Goal: Task Accomplishment & Management: Complete application form

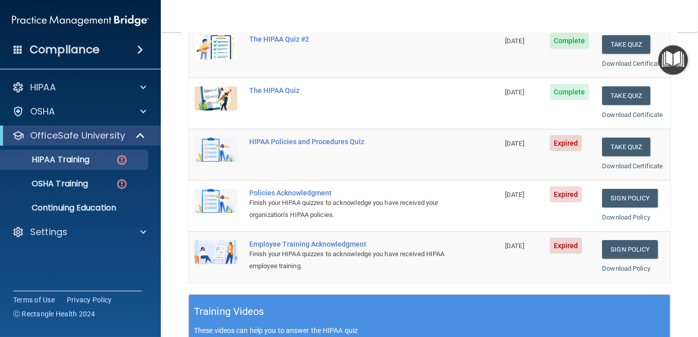
scroll to position [150, 0]
click at [309, 146] on div "HIPAA Policies and Procedures Quiz" at bounding box center [348, 142] width 199 height 8
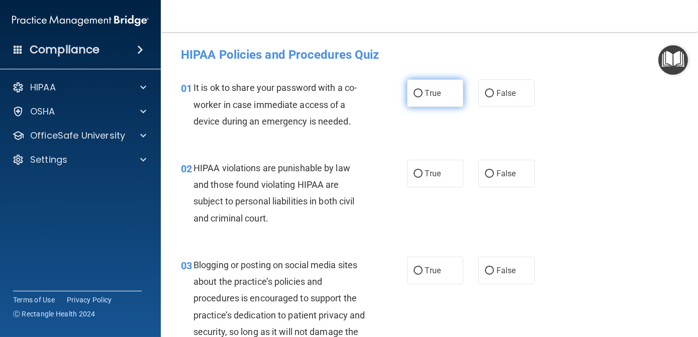
click at [413, 90] on input "True" at bounding box center [417, 94] width 9 height 8
radio input "true"
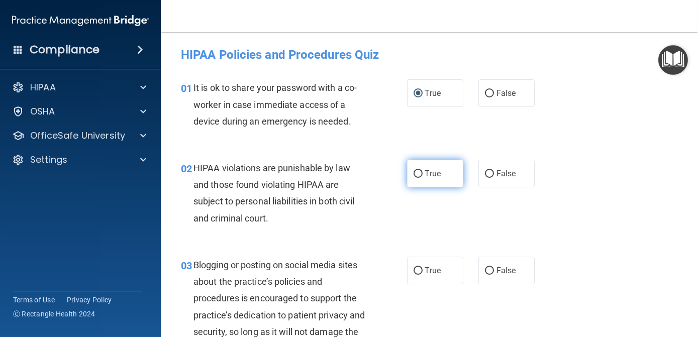
click at [413, 175] on input "True" at bounding box center [417, 174] width 9 height 8
radio input "true"
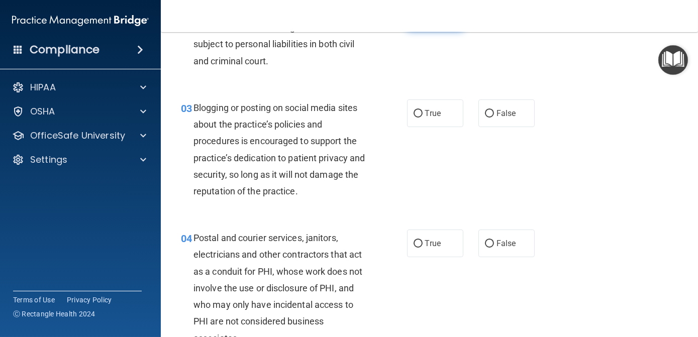
scroll to position [157, 0]
click at [415, 111] on input "True" at bounding box center [417, 114] width 9 height 8
radio input "true"
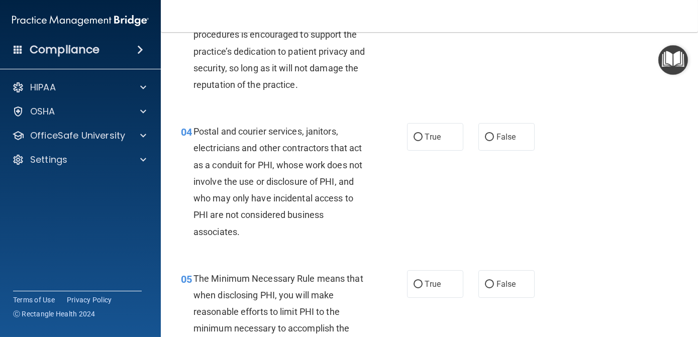
scroll to position [264, 0]
click at [485, 136] on input "False" at bounding box center [489, 137] width 9 height 8
radio input "true"
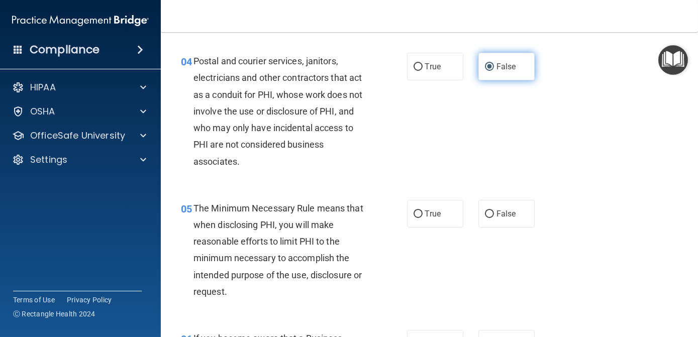
scroll to position [342, 0]
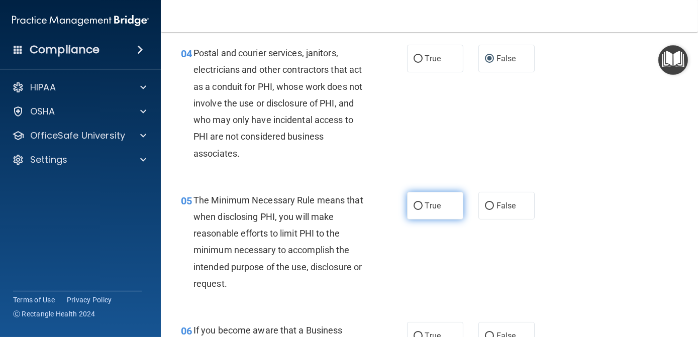
click at [414, 203] on input "True" at bounding box center [417, 206] width 9 height 8
radio input "true"
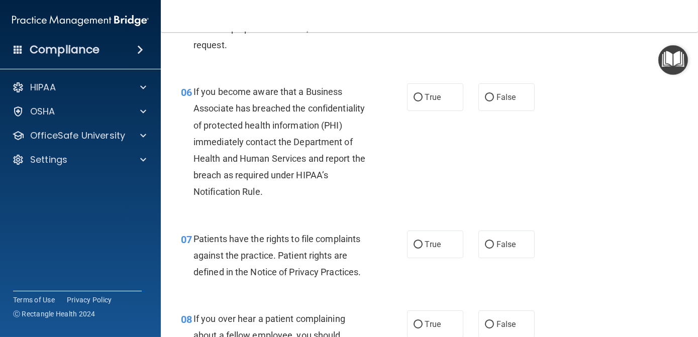
scroll to position [581, 0]
click at [413, 99] on input "True" at bounding box center [417, 98] width 9 height 8
radio input "true"
click at [417, 244] on input "True" at bounding box center [417, 245] width 9 height 8
radio input "true"
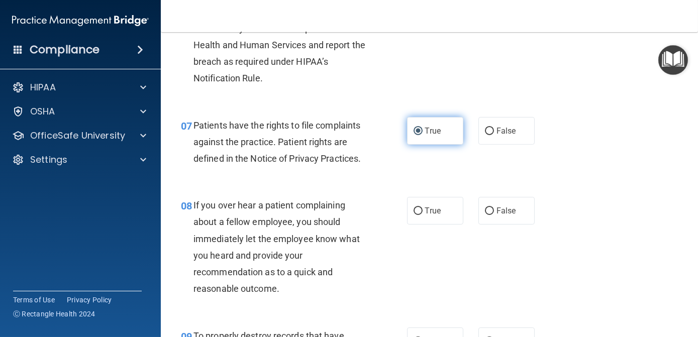
scroll to position [696, 0]
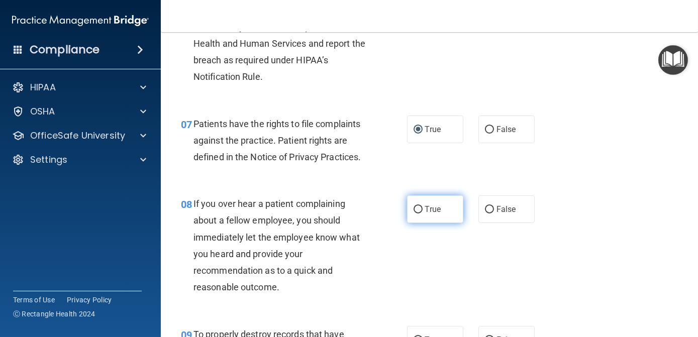
click at [413, 211] on input "True" at bounding box center [417, 210] width 9 height 8
radio input "true"
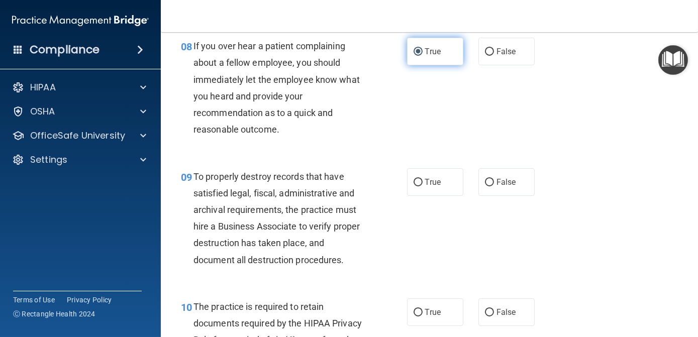
scroll to position [854, 0]
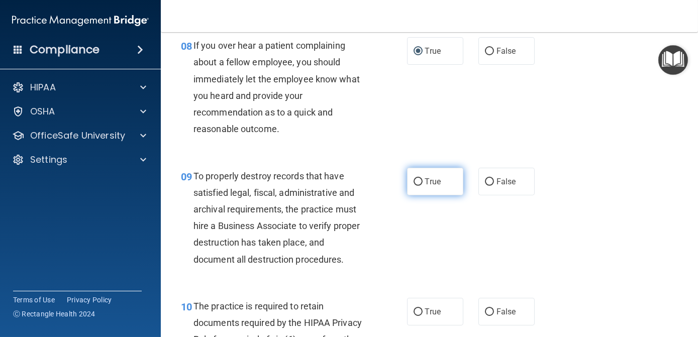
click at [416, 181] on input "True" at bounding box center [417, 182] width 9 height 8
radio input "true"
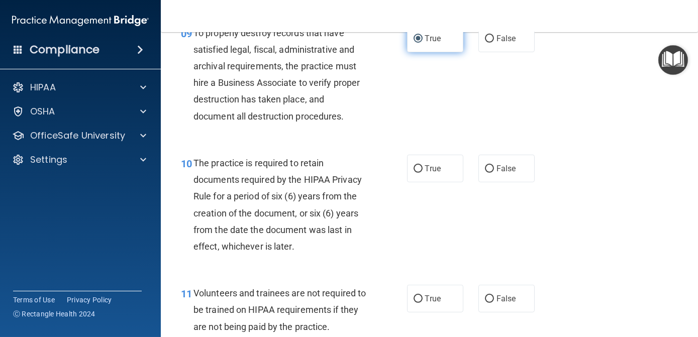
scroll to position [998, 0]
click at [415, 166] on input "True" at bounding box center [417, 169] width 9 height 8
radio input "true"
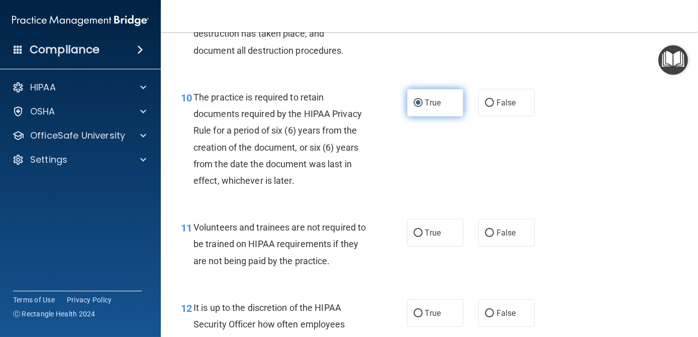
scroll to position [1064, 0]
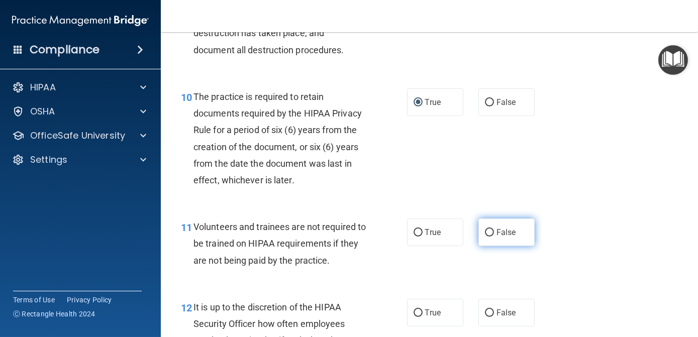
click at [485, 233] on input "False" at bounding box center [489, 233] width 9 height 8
radio input "true"
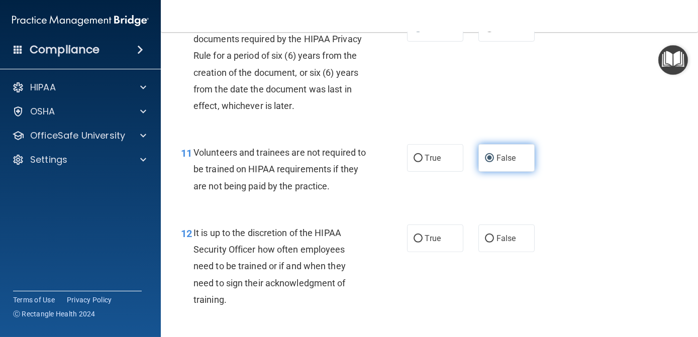
scroll to position [1139, 0]
click at [415, 241] on input "True" at bounding box center [417, 239] width 9 height 8
radio input "true"
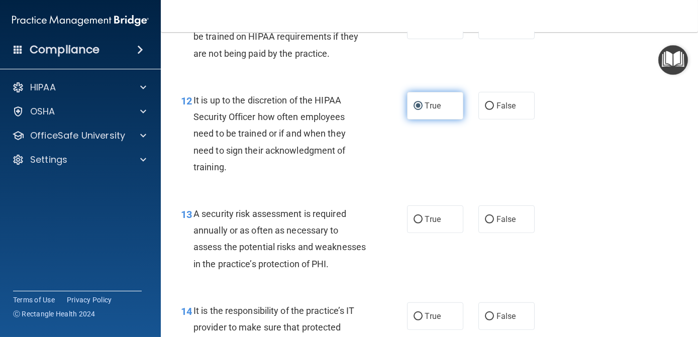
scroll to position [1271, 0]
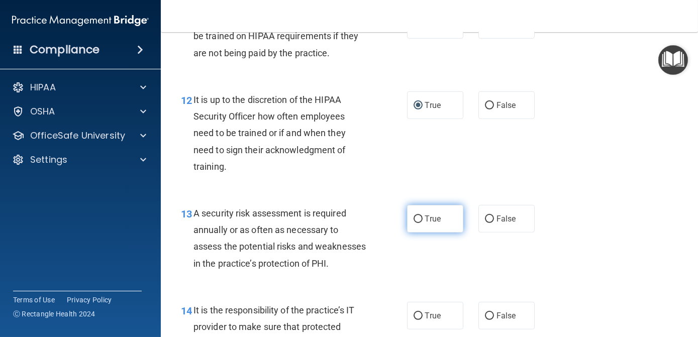
click at [414, 221] on input "True" at bounding box center [417, 220] width 9 height 8
radio input "true"
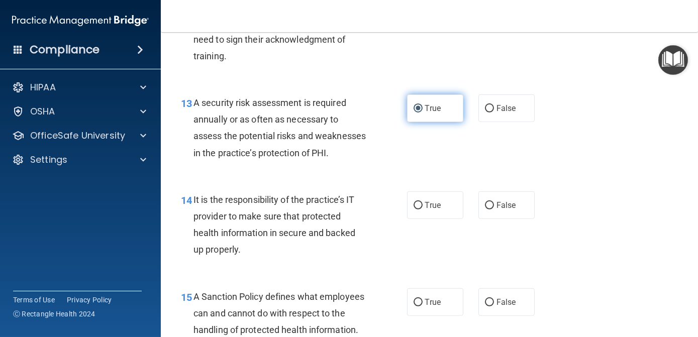
scroll to position [1382, 0]
click at [416, 246] on div "14 It is the responsibility of the practice’s IT provider to make sure that pro…" at bounding box center [294, 227] width 256 height 72
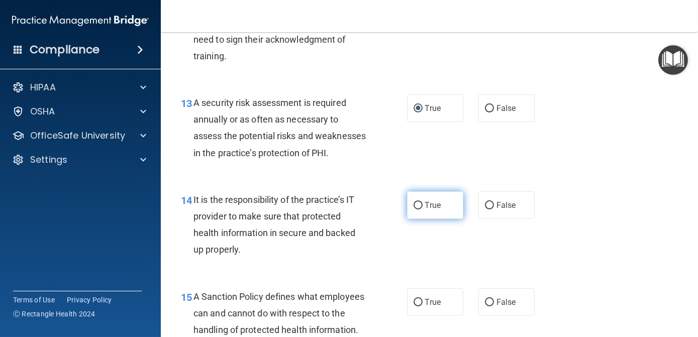
click at [413, 210] on input "True" at bounding box center [417, 206] width 9 height 8
radio input "true"
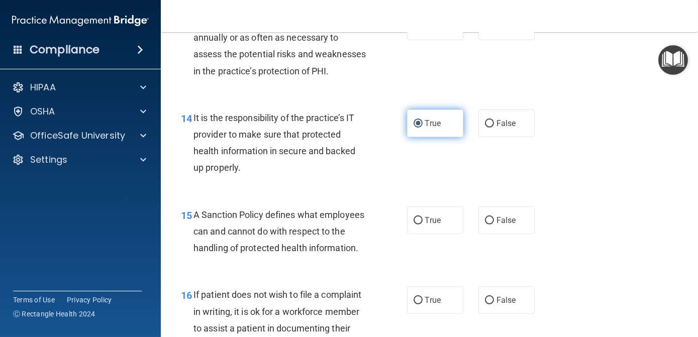
scroll to position [1464, 0]
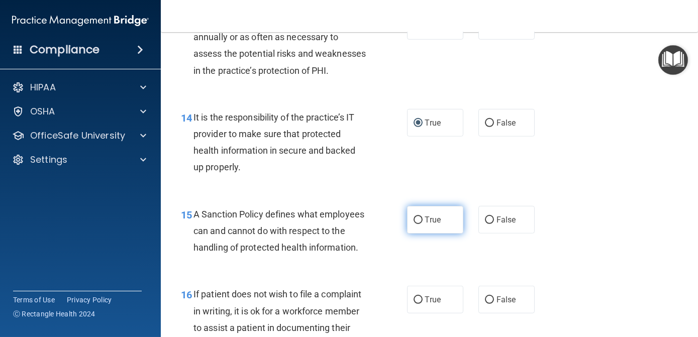
click at [415, 224] on input "True" at bounding box center [417, 221] width 9 height 8
radio input "true"
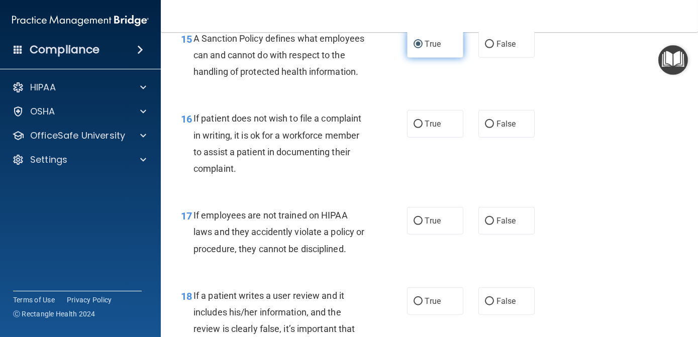
scroll to position [1643, 0]
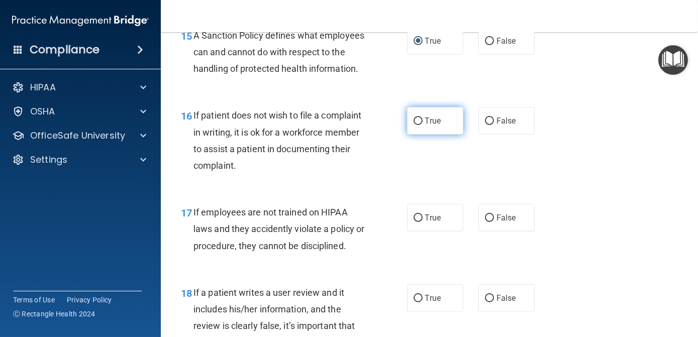
click at [416, 125] on input "True" at bounding box center [417, 122] width 9 height 8
radio input "true"
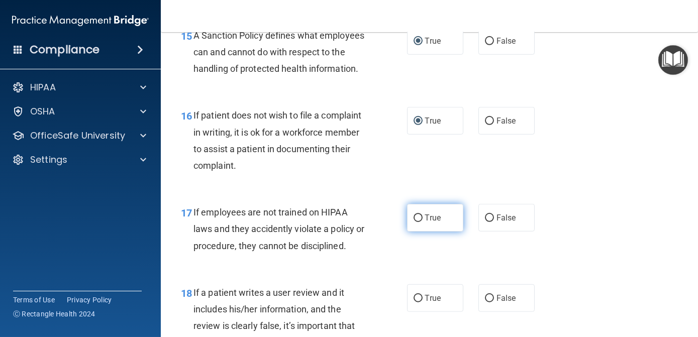
click at [416, 222] on input "True" at bounding box center [417, 219] width 9 height 8
radio input "true"
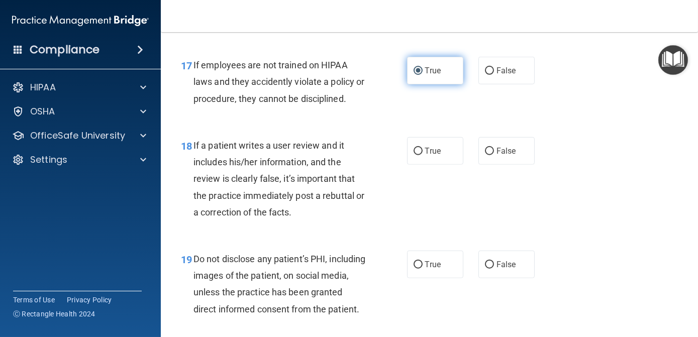
scroll to position [1792, 0]
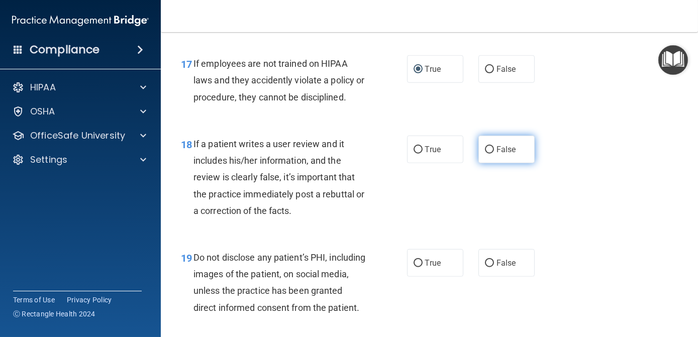
click at [487, 154] on input "False" at bounding box center [489, 150] width 9 height 8
radio input "true"
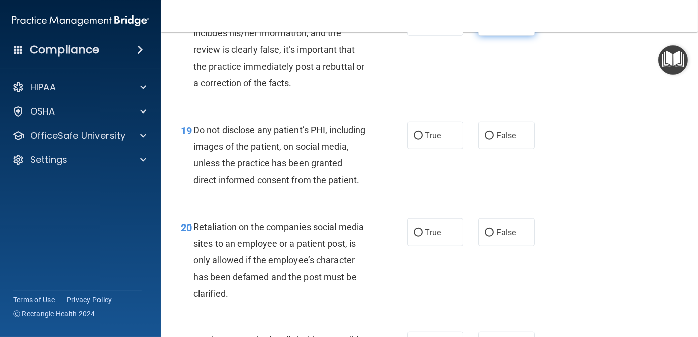
scroll to position [1920, 0]
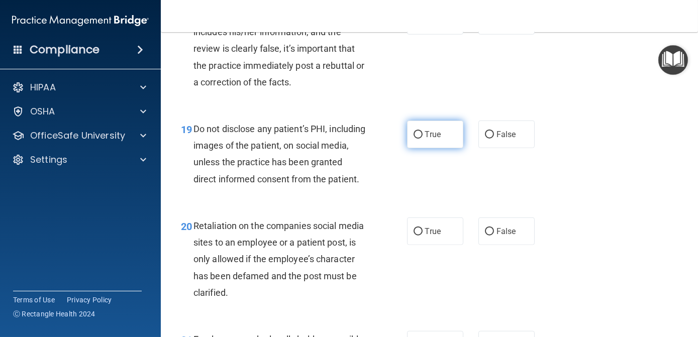
click at [413, 139] on input "True" at bounding box center [417, 135] width 9 height 8
radio input "true"
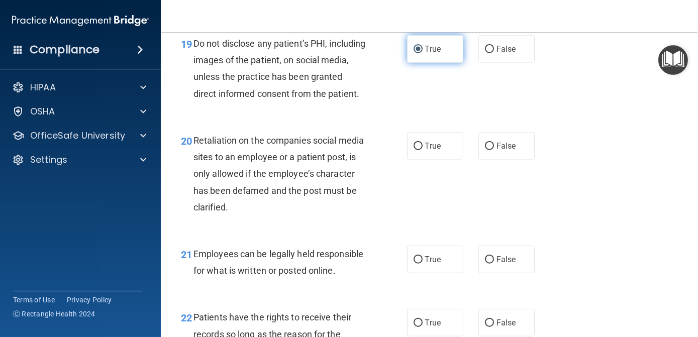
scroll to position [2010, 0]
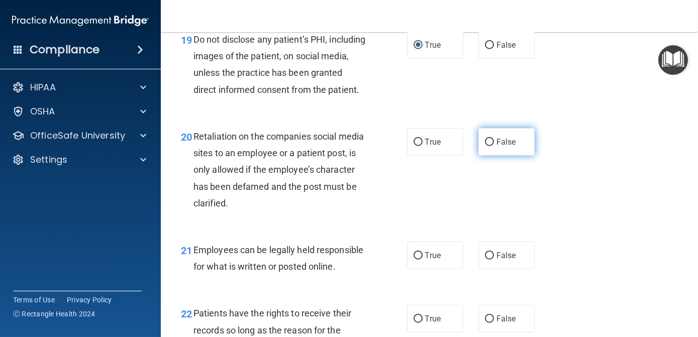
click at [488, 146] on input "False" at bounding box center [489, 143] width 9 height 8
radio input "true"
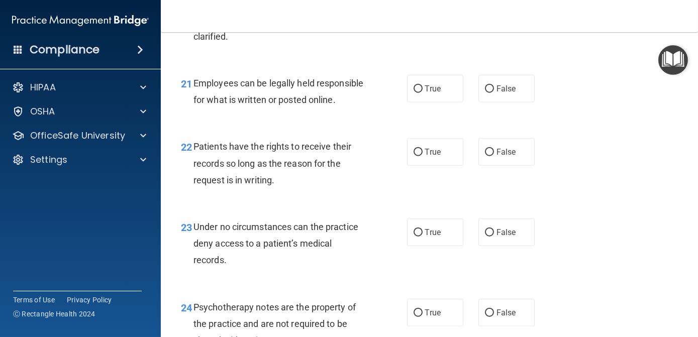
scroll to position [2177, 0]
click at [413, 92] on input "True" at bounding box center [417, 89] width 9 height 8
radio input "true"
click at [415, 156] on input "True" at bounding box center [417, 152] width 9 height 8
radio input "true"
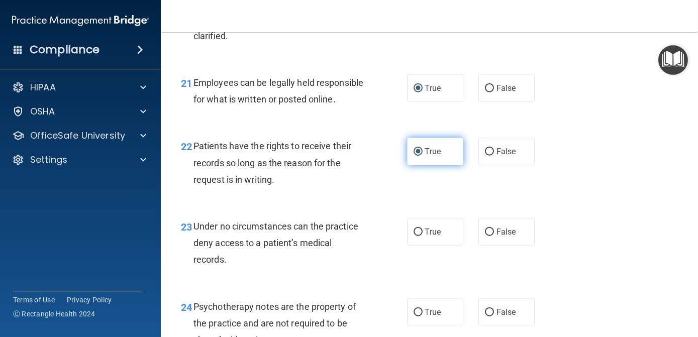
click at [416, 156] on input "True" at bounding box center [417, 152] width 9 height 8
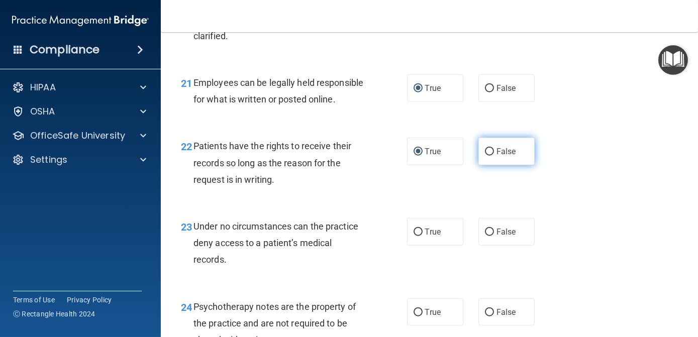
click at [488, 156] on input "False" at bounding box center [489, 152] width 9 height 8
radio input "true"
radio input "false"
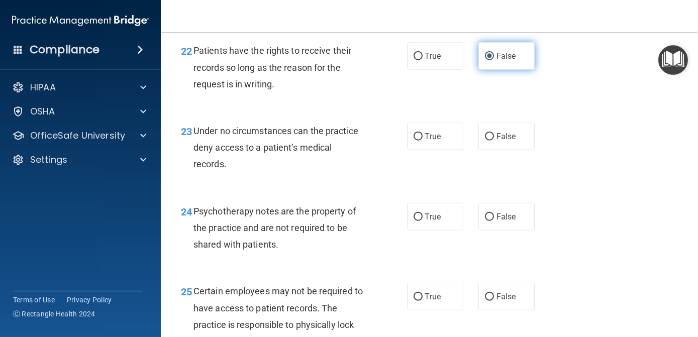
scroll to position [2273, 0]
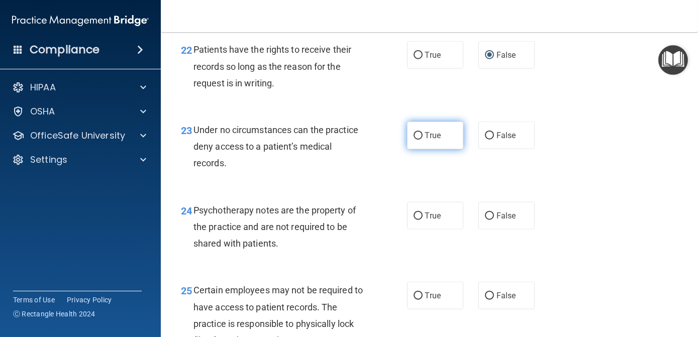
click at [432, 140] on span "True" at bounding box center [433, 136] width 16 height 10
click at [423, 140] on input "True" at bounding box center [417, 136] width 9 height 8
radio input "true"
click at [415, 220] on input "True" at bounding box center [417, 217] width 9 height 8
radio input "true"
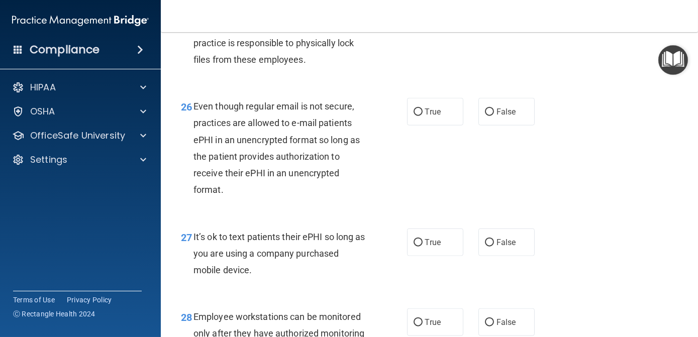
scroll to position [2557, 0]
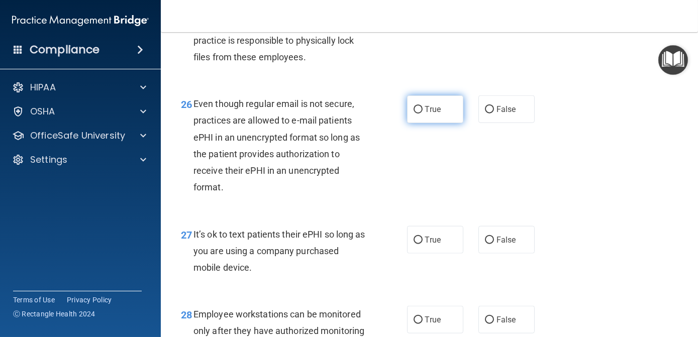
click at [413, 114] on input "True" at bounding box center [417, 110] width 9 height 8
radio input "true"
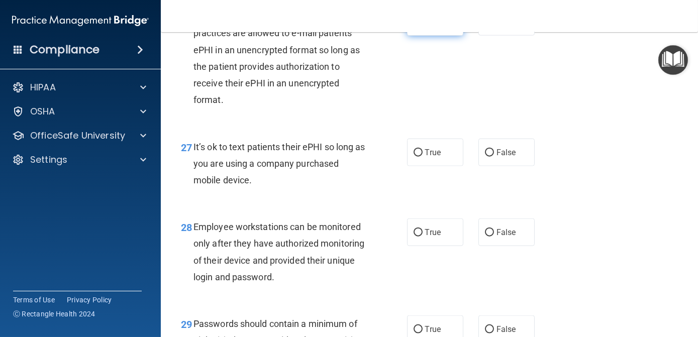
scroll to position [2645, 0]
click at [413, 156] on input "True" at bounding box center [417, 153] width 9 height 8
radio input "true"
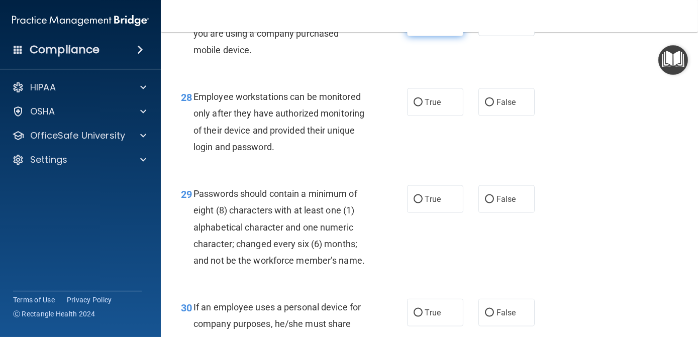
scroll to position [2775, 0]
click at [413, 106] on input "True" at bounding box center [417, 102] width 9 height 8
radio input "true"
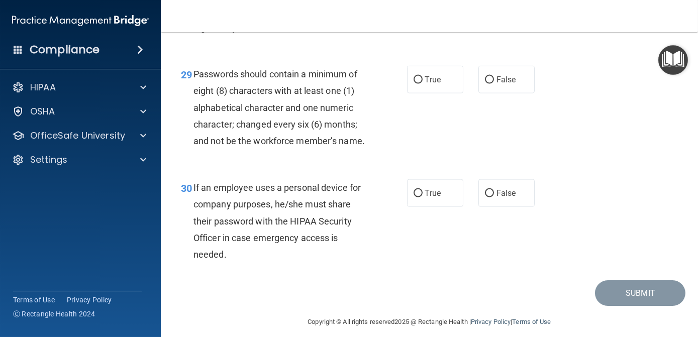
scroll to position [2894, 0]
click at [413, 84] on input "True" at bounding box center [417, 80] width 9 height 8
radio input "true"
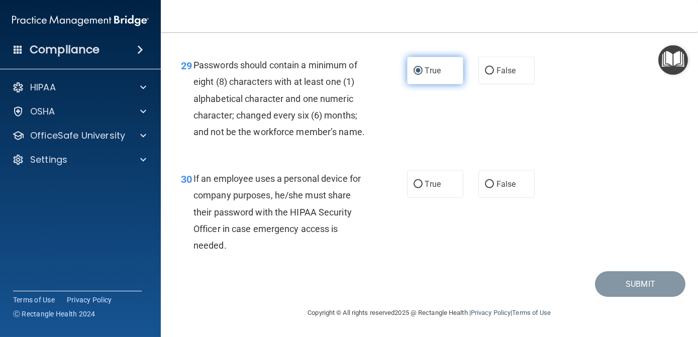
scroll to position [2986, 0]
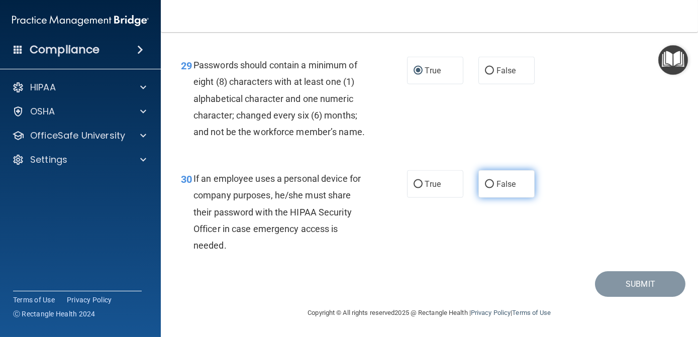
click at [485, 185] on input "False" at bounding box center [489, 185] width 9 height 8
radio input "true"
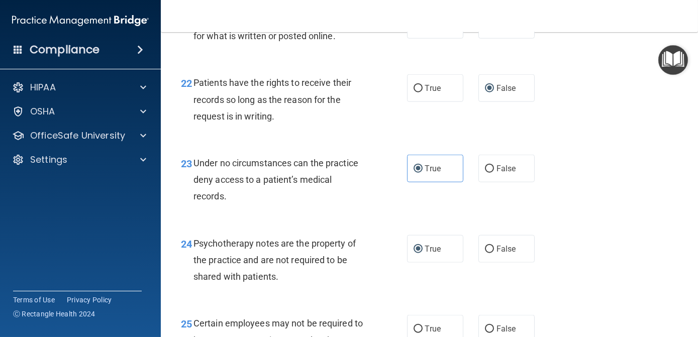
scroll to position [2242, 0]
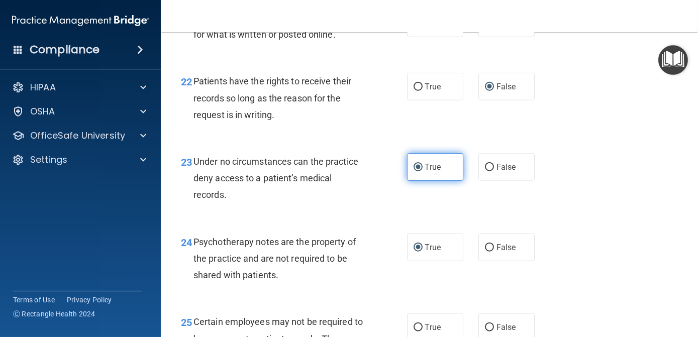
click at [419, 171] on input "True" at bounding box center [417, 168] width 9 height 8
click at [413, 171] on input "True" at bounding box center [417, 168] width 9 height 8
click at [311, 200] on span "Under no circumstances can the practice deny access to a patient’s medical reco…" at bounding box center [275, 178] width 165 height 44
click at [519, 141] on div "22 Patients have the rights to receive their records so long as the reason for …" at bounding box center [429, 100] width 512 height 80
click at [430, 181] on label "True" at bounding box center [435, 167] width 56 height 28
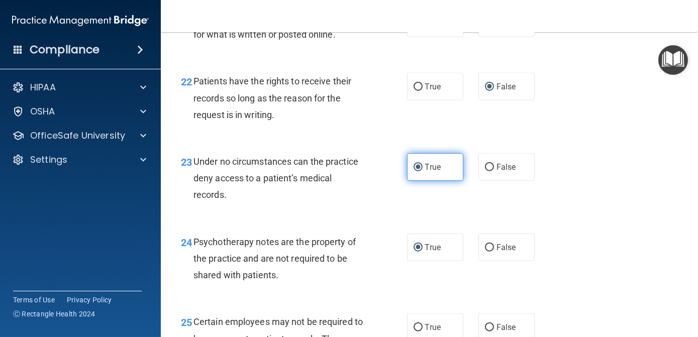
click at [423, 171] on input "True" at bounding box center [417, 168] width 9 height 8
click at [371, 203] on div "Under no circumstances can the practice deny access to a patient’s medical reco…" at bounding box center [283, 178] width 181 height 50
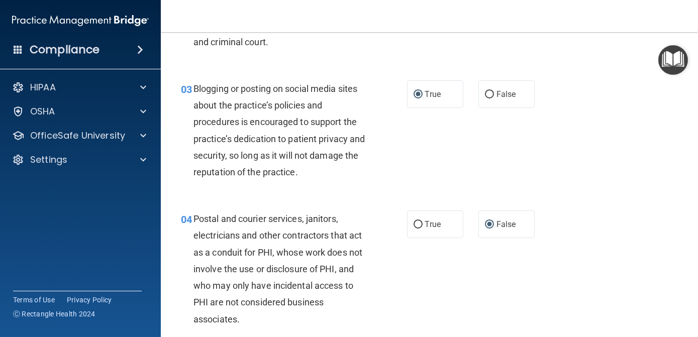
scroll to position [0, 0]
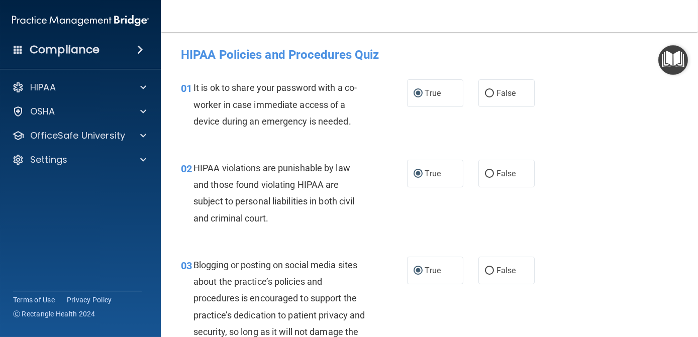
click at [232, 55] on h4 "HIPAA Policies and Procedures Quiz" at bounding box center [429, 54] width 497 height 13
click at [151, 48] on div "Compliance" at bounding box center [80, 50] width 161 height 22
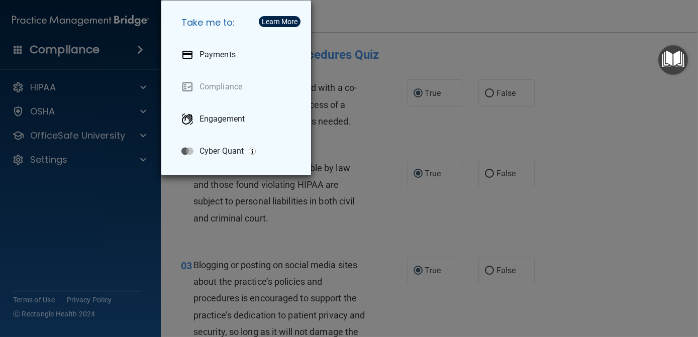
click at [398, 47] on div "Take me to: Payments Compliance Engagement Cyber Quant" at bounding box center [349, 168] width 698 height 337
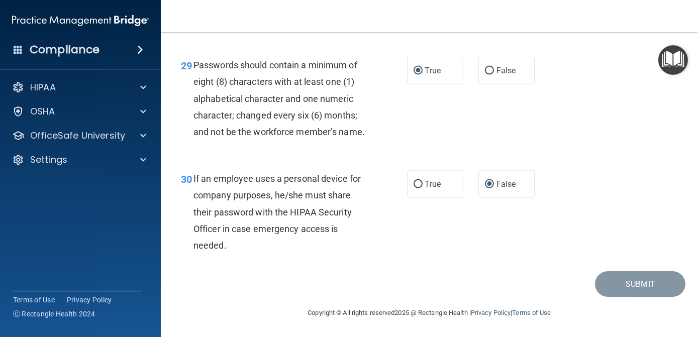
scroll to position [2986, 0]
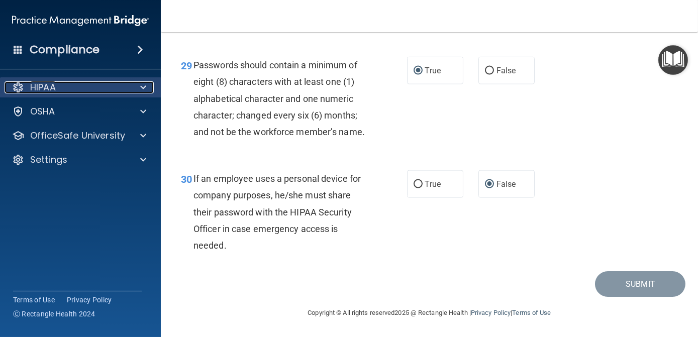
click at [48, 90] on p "HIPAA" at bounding box center [43, 87] width 26 height 12
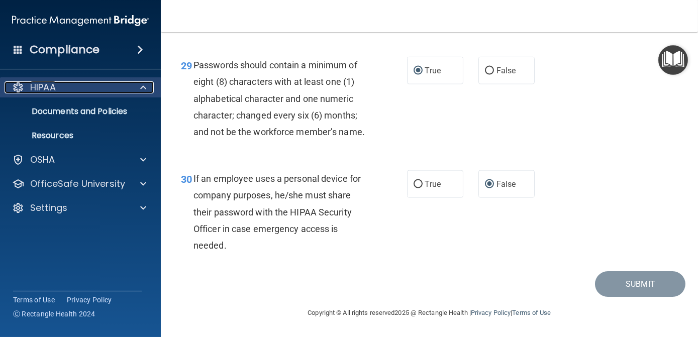
click at [67, 89] on div "HIPAA" at bounding box center [67, 87] width 125 height 12
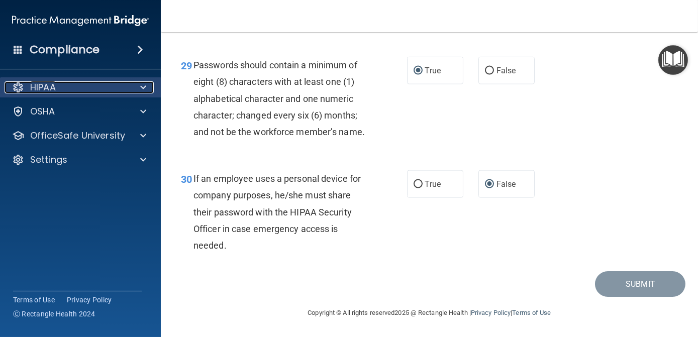
click at [54, 90] on p "HIPAA" at bounding box center [43, 87] width 26 height 12
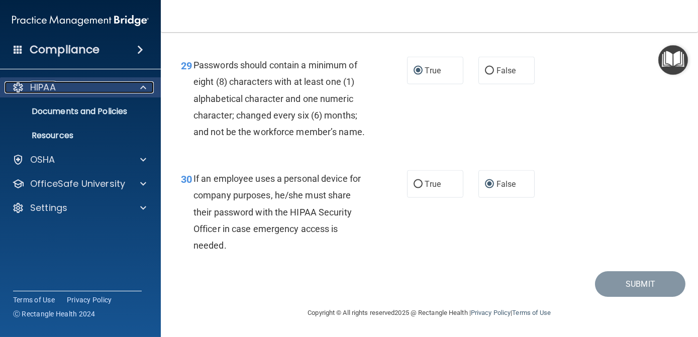
click at [145, 86] on span at bounding box center [143, 87] width 6 height 12
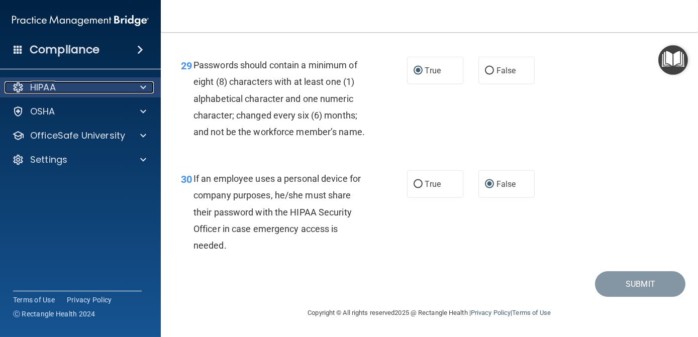
click at [48, 91] on p "HIPAA" at bounding box center [43, 87] width 26 height 12
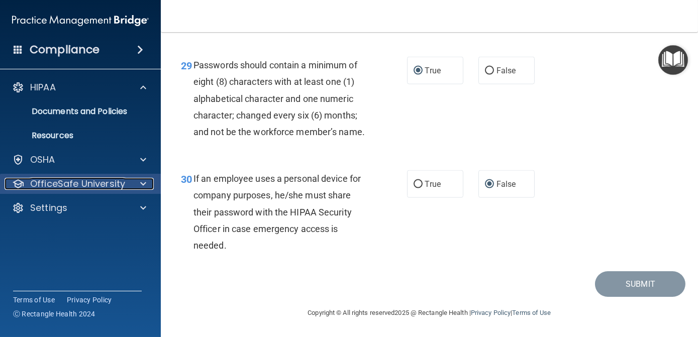
click at [60, 180] on p "OfficeSafe University" at bounding box center [77, 184] width 95 height 12
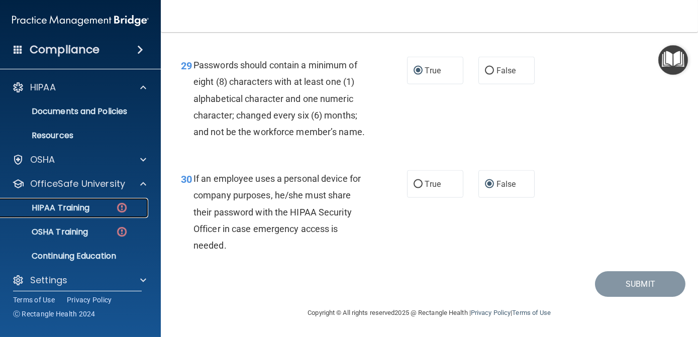
click at [53, 205] on p "HIPAA Training" at bounding box center [48, 208] width 83 height 10
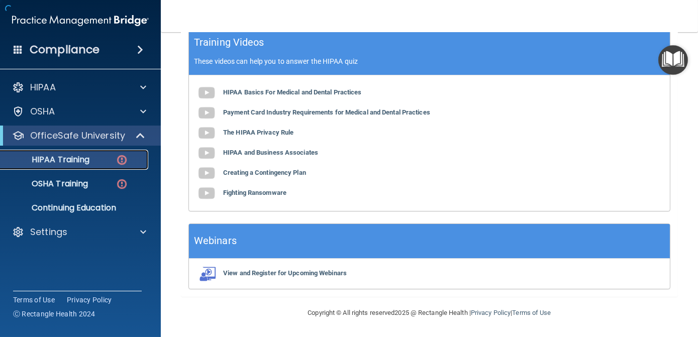
scroll to position [453, 0]
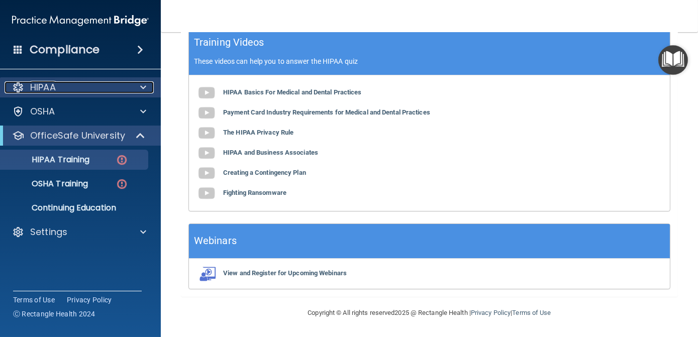
click at [45, 90] on p "HIPAA" at bounding box center [43, 87] width 26 height 12
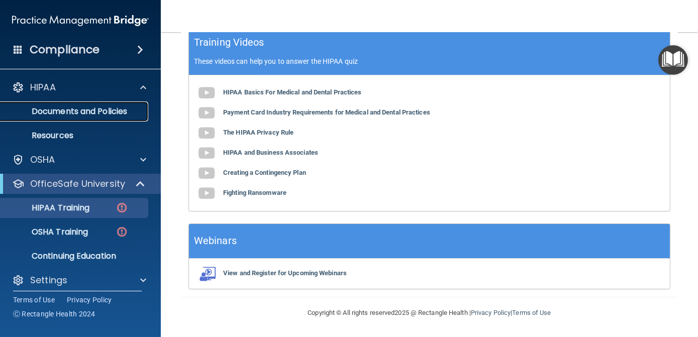
click at [43, 112] on p "Documents and Policies" at bounding box center [75, 112] width 137 height 10
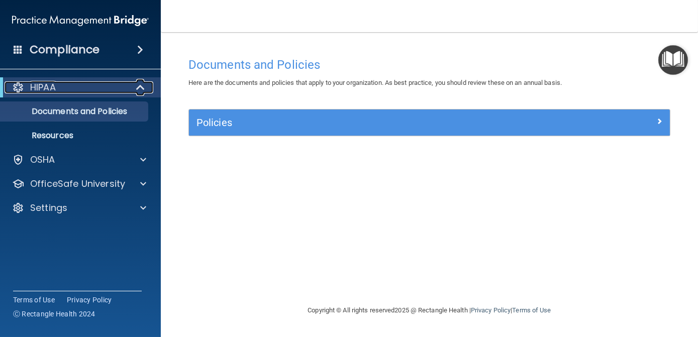
click at [135, 87] on div at bounding box center [141, 87] width 25 height 12
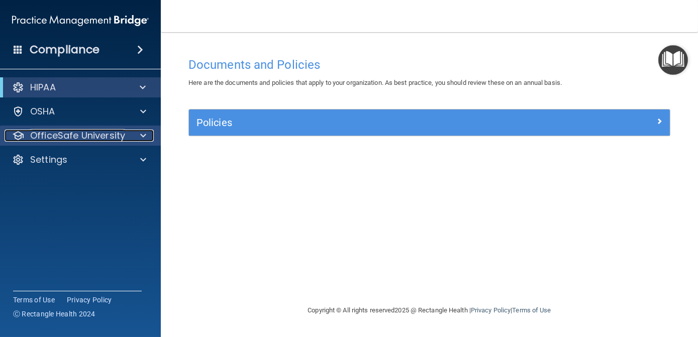
click at [95, 139] on p "OfficeSafe University" at bounding box center [77, 136] width 95 height 12
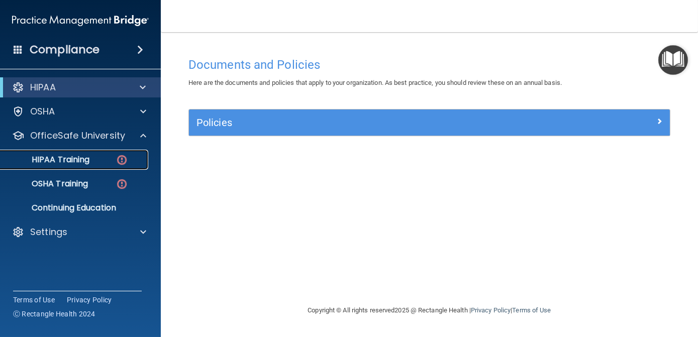
click at [64, 162] on p "HIPAA Training" at bounding box center [48, 160] width 83 height 10
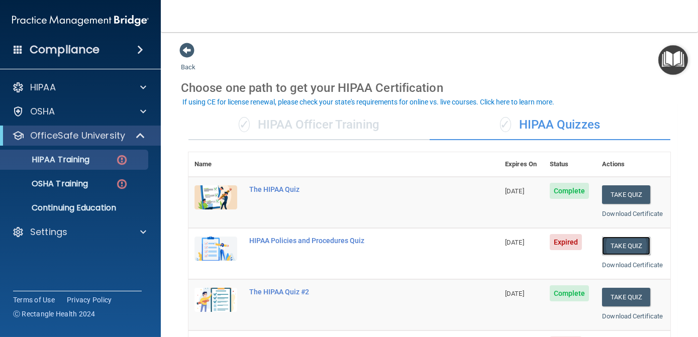
click at [611, 255] on button "Take Quiz" at bounding box center [626, 246] width 48 height 19
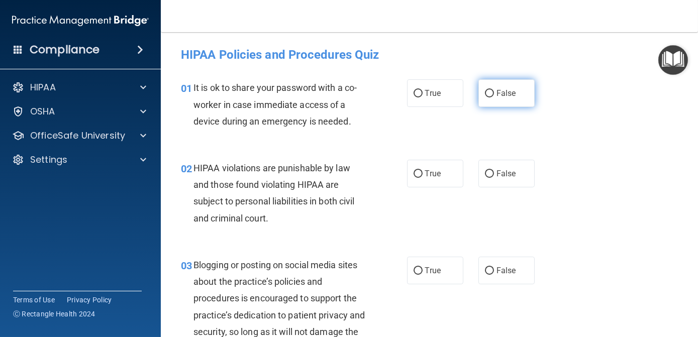
click at [485, 95] on input "False" at bounding box center [489, 94] width 9 height 8
radio input "true"
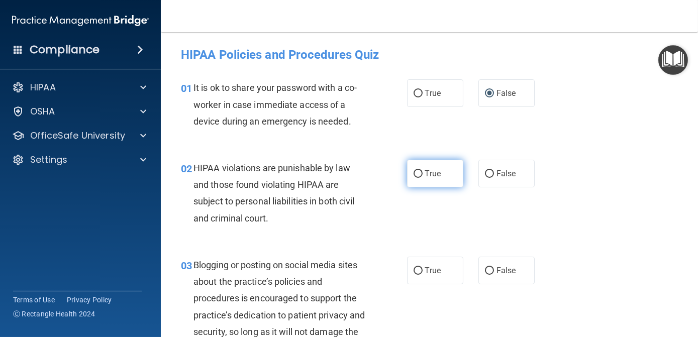
click at [413, 173] on input "True" at bounding box center [417, 174] width 9 height 8
radio input "true"
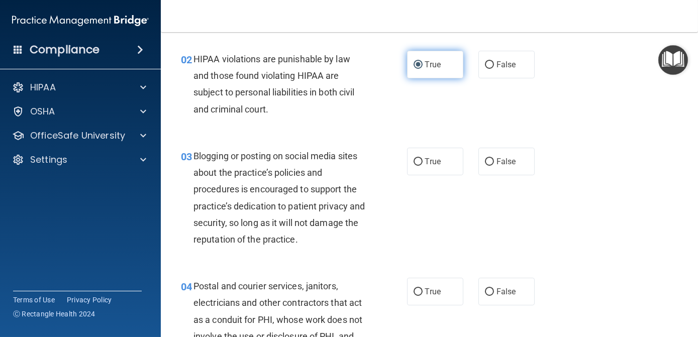
scroll to position [109, 0]
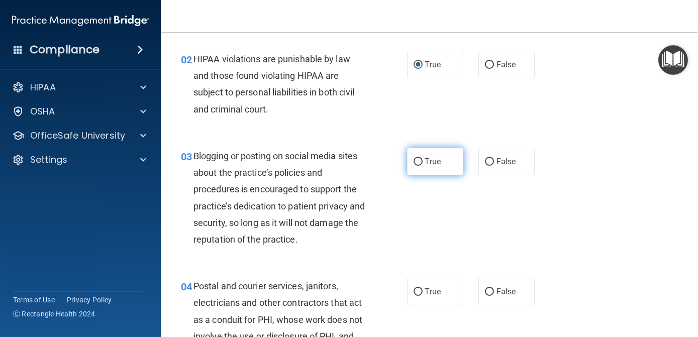
click at [413, 158] on input "True" at bounding box center [417, 162] width 9 height 8
radio input "true"
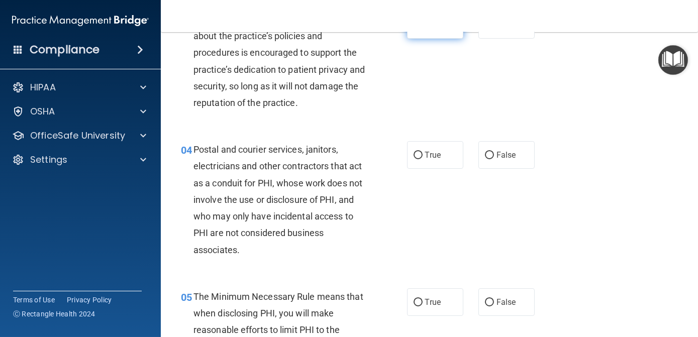
scroll to position [247, 0]
click at [485, 153] on input "False" at bounding box center [489, 155] width 9 height 8
radio input "true"
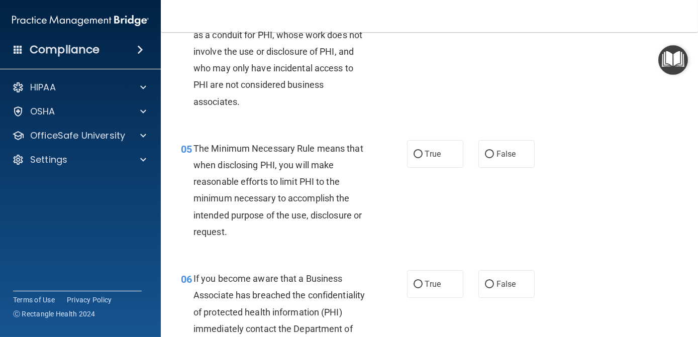
scroll to position [397, 0]
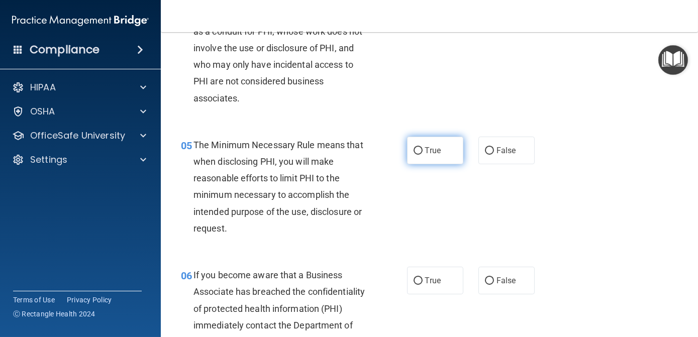
click at [413, 149] on input "True" at bounding box center [417, 151] width 9 height 8
radio input "true"
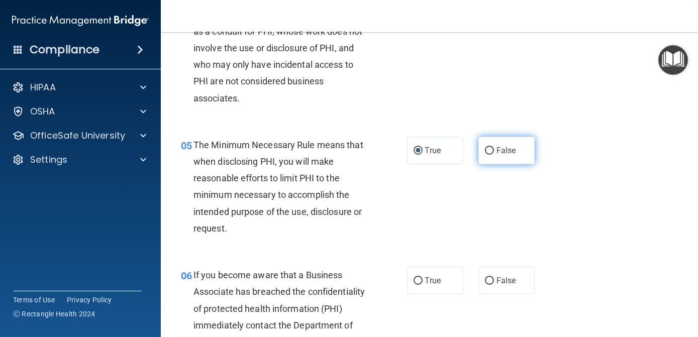
click at [488, 146] on label "False" at bounding box center [506, 151] width 56 height 28
click at [488, 147] on input "False" at bounding box center [489, 151] width 9 height 8
radio input "true"
radio input "false"
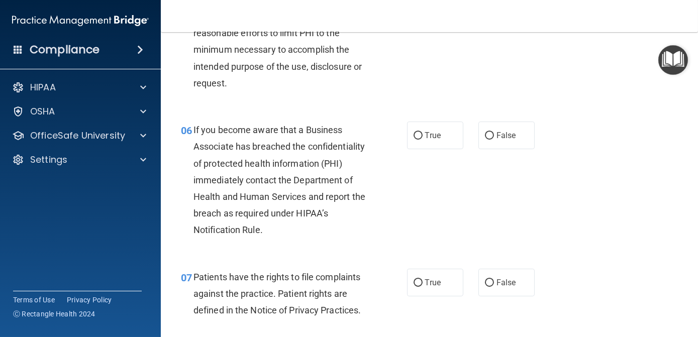
scroll to position [543, 0]
click at [416, 139] on input "True" at bounding box center [417, 136] width 9 height 8
radio input "true"
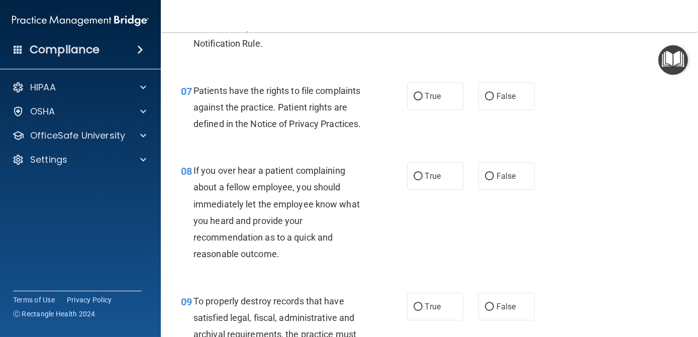
scroll to position [730, 0]
click at [415, 94] on input "True" at bounding box center [417, 96] width 9 height 8
radio input "true"
click at [415, 175] on input "True" at bounding box center [417, 176] width 9 height 8
radio input "true"
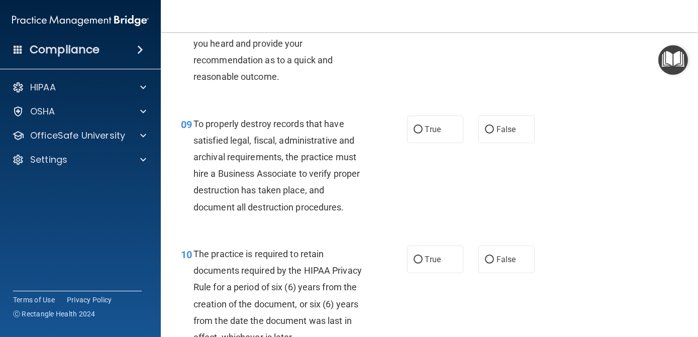
scroll to position [908, 0]
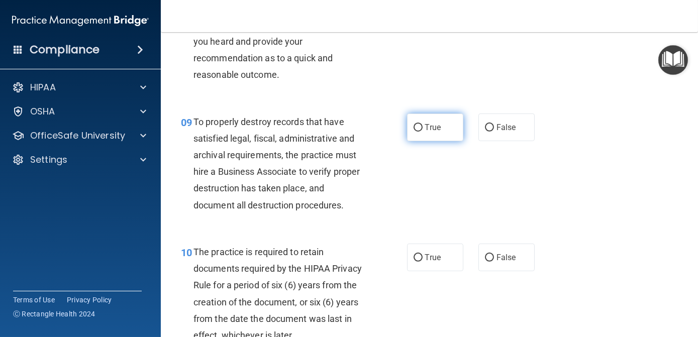
click at [419, 128] on input "True" at bounding box center [417, 128] width 9 height 8
radio input "true"
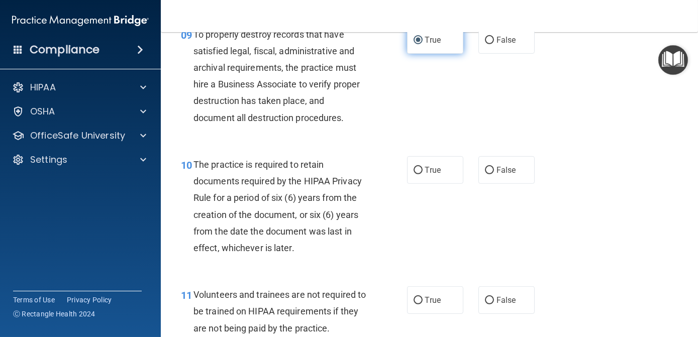
scroll to position [998, 0]
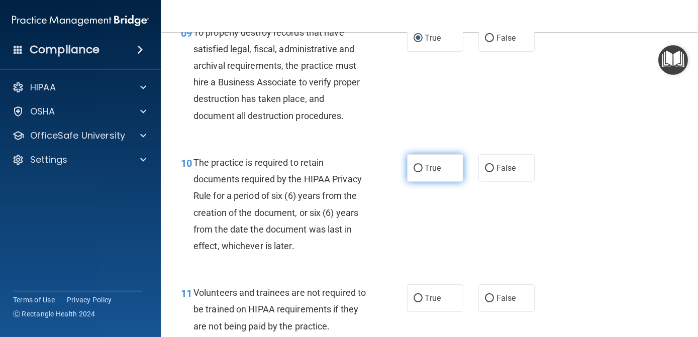
click at [414, 169] on input "True" at bounding box center [417, 169] width 9 height 8
radio input "true"
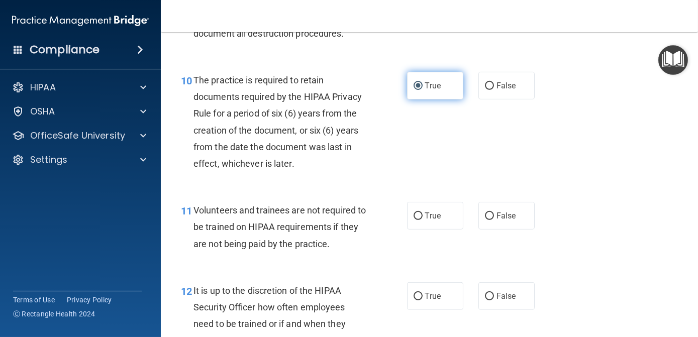
scroll to position [1080, 0]
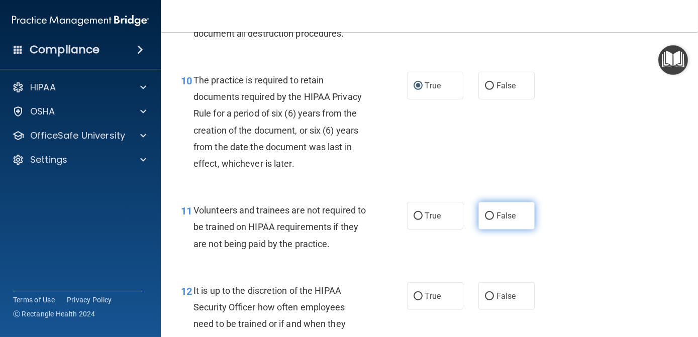
click at [485, 220] on input "False" at bounding box center [489, 217] width 9 height 8
radio input "true"
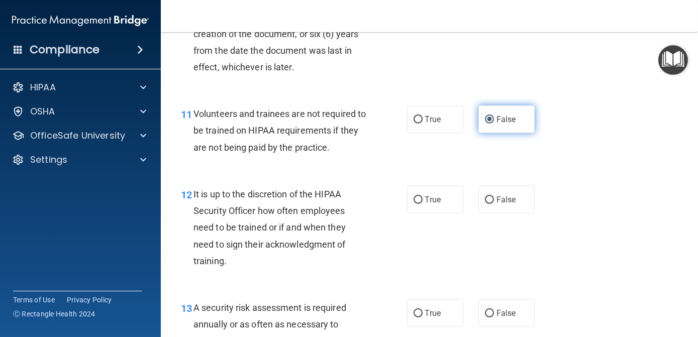
scroll to position [1177, 0]
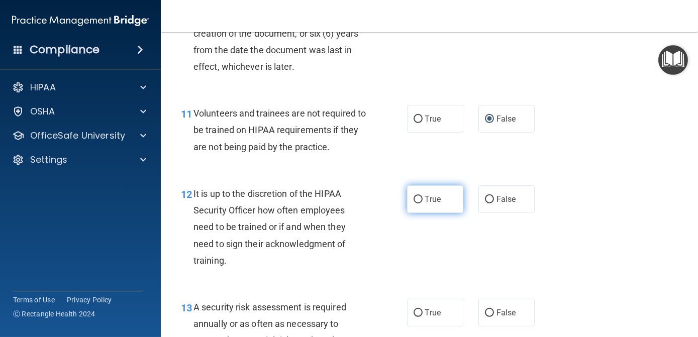
click at [419, 199] on input "True" at bounding box center [417, 200] width 9 height 8
radio input "true"
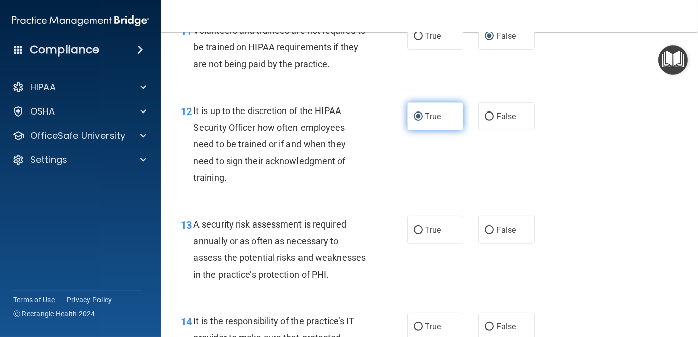
scroll to position [1261, 0]
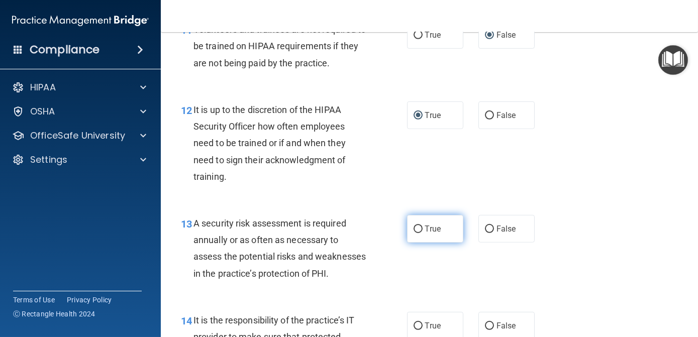
click at [415, 230] on input "True" at bounding box center [417, 230] width 9 height 8
radio input "true"
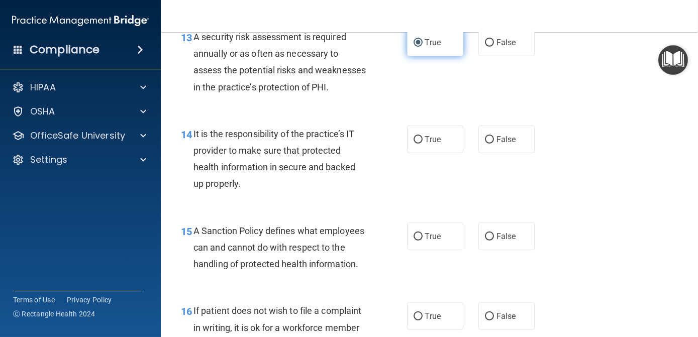
scroll to position [1448, 0]
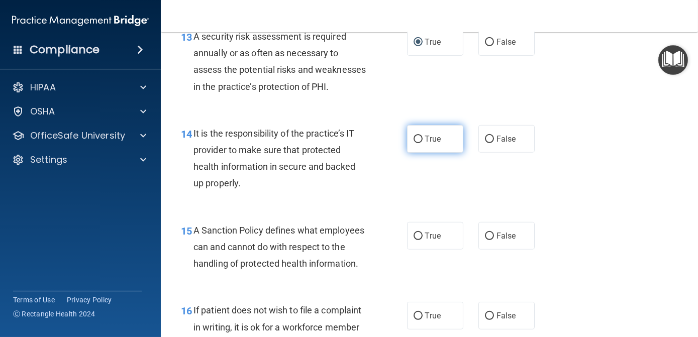
click at [413, 143] on input "True" at bounding box center [417, 140] width 9 height 8
radio input "true"
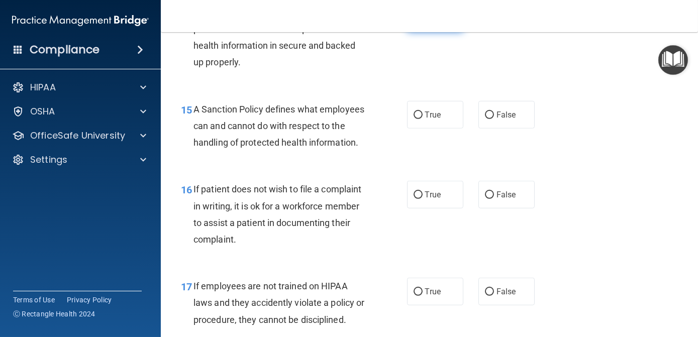
scroll to position [1571, 0]
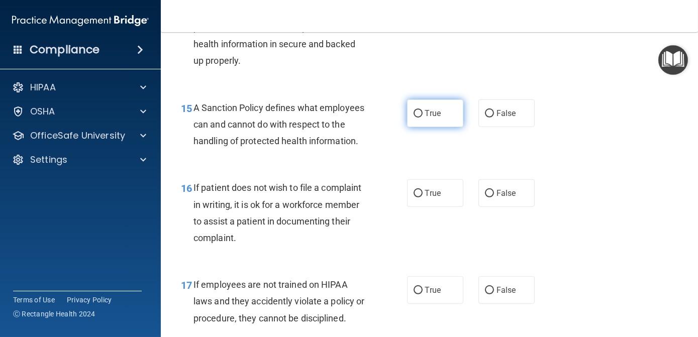
click at [413, 118] on input "True" at bounding box center [417, 114] width 9 height 8
radio input "true"
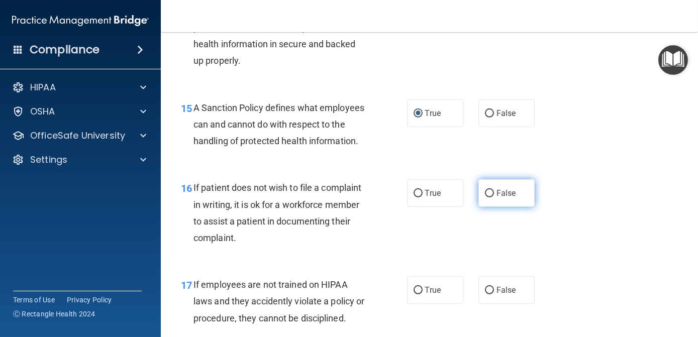
click at [485, 197] on input "False" at bounding box center [489, 194] width 9 height 8
radio input "true"
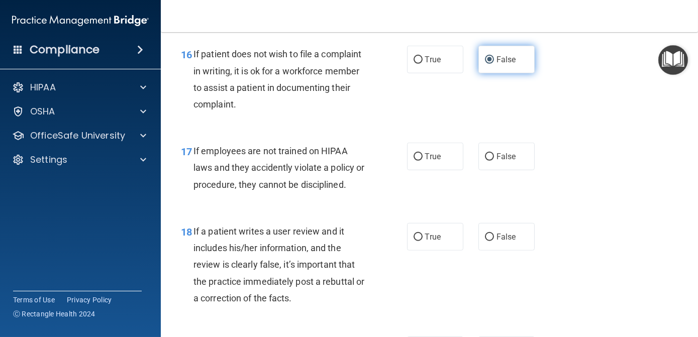
scroll to position [1705, 0]
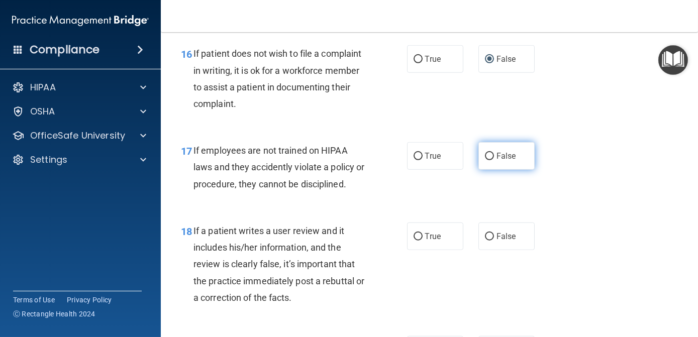
click at [489, 160] on input "False" at bounding box center [489, 157] width 9 height 8
radio input "true"
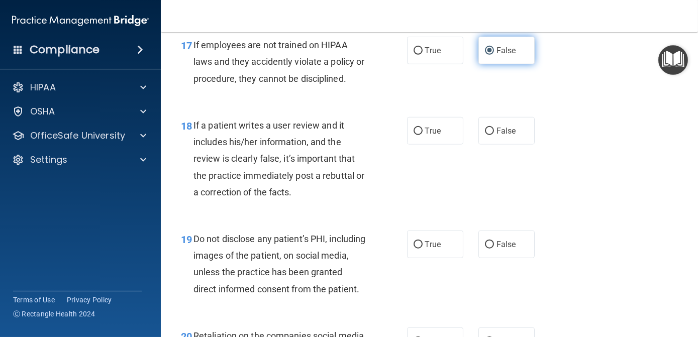
scroll to position [1811, 0]
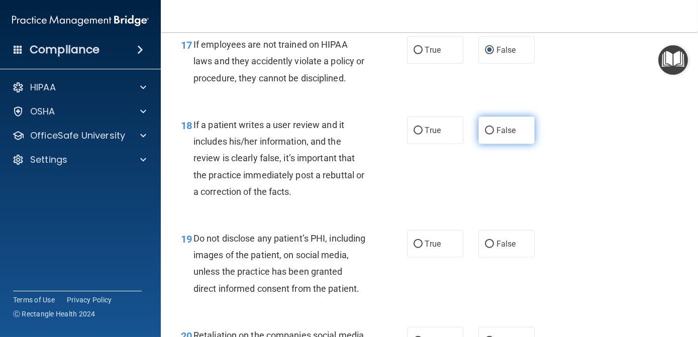
click at [488, 135] on input "False" at bounding box center [489, 131] width 9 height 8
radio input "true"
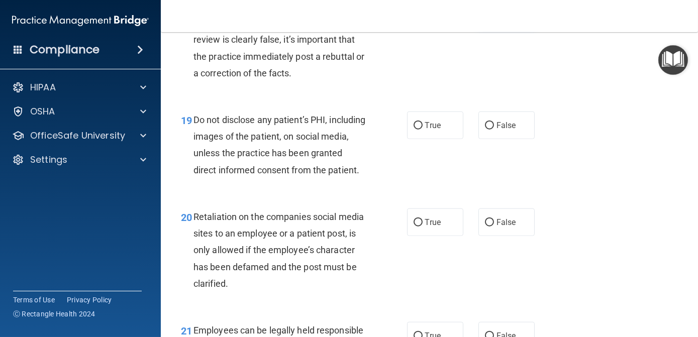
scroll to position [1930, 0]
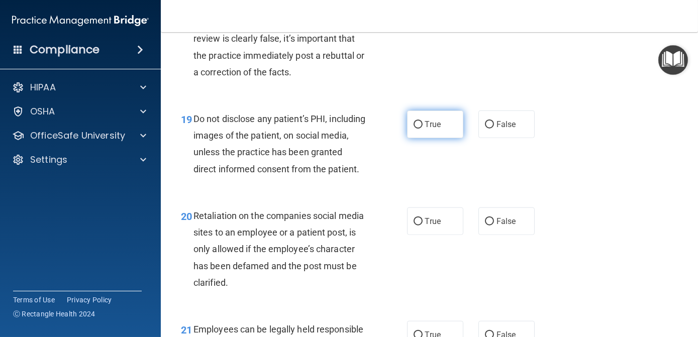
click at [413, 129] on input "True" at bounding box center [417, 125] width 9 height 8
radio input "true"
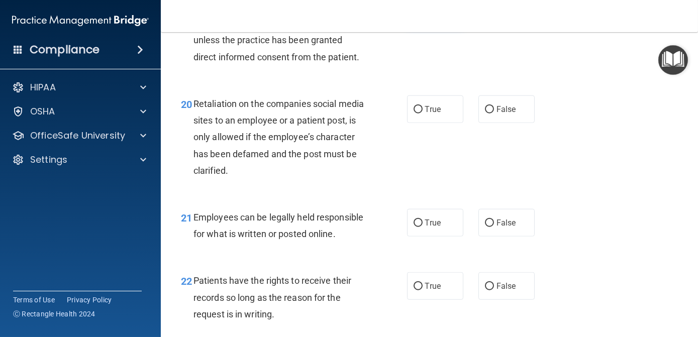
scroll to position [2043, 0]
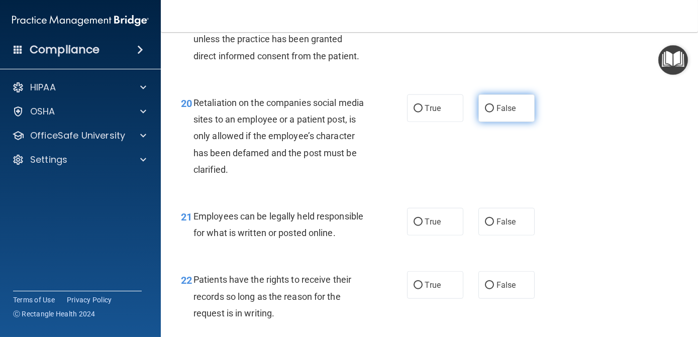
click at [485, 113] on input "False" at bounding box center [489, 109] width 9 height 8
radio input "true"
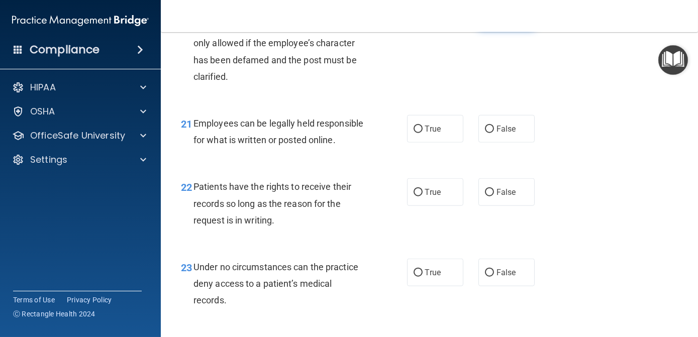
scroll to position [2136, 0]
click at [413, 133] on input "True" at bounding box center [417, 130] width 9 height 8
radio input "true"
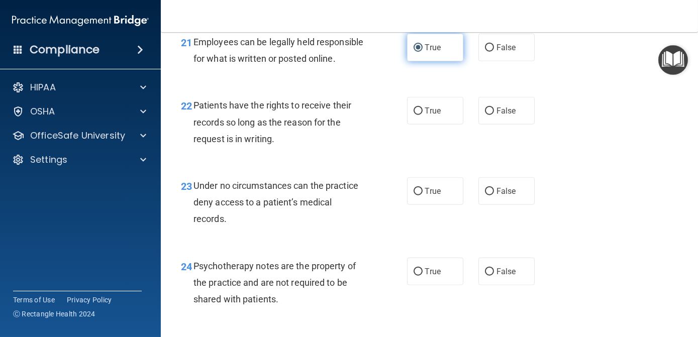
scroll to position [2219, 0]
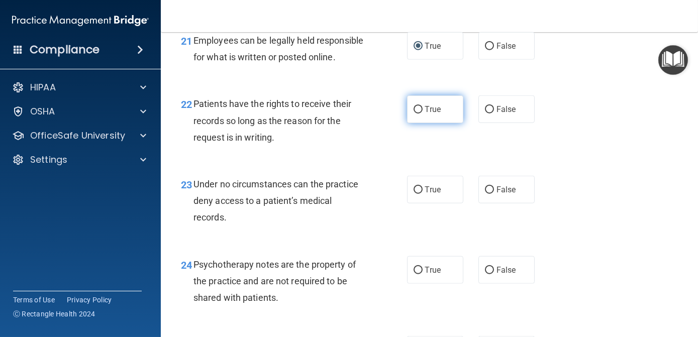
click at [413, 114] on input "True" at bounding box center [417, 110] width 9 height 8
radio input "true"
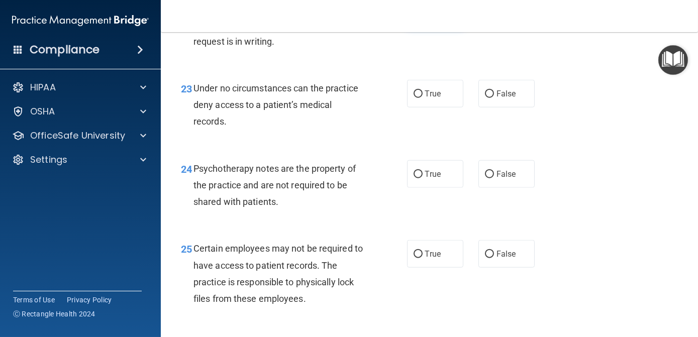
scroll to position [2315, 0]
click at [485, 98] on input "False" at bounding box center [489, 94] width 9 height 8
radio input "true"
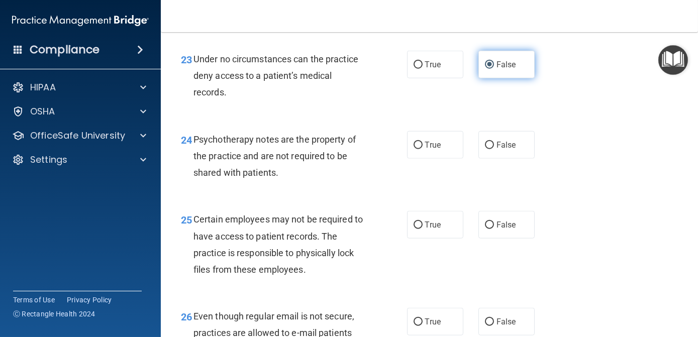
scroll to position [2355, 0]
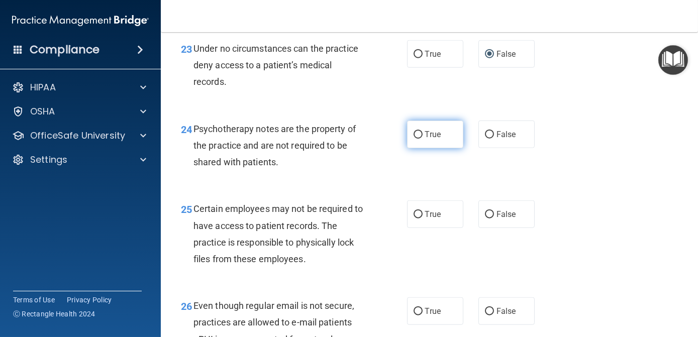
click at [418, 139] on input "True" at bounding box center [417, 135] width 9 height 8
radio input "true"
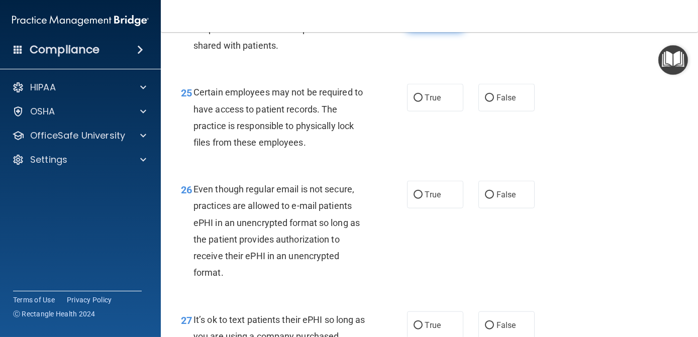
scroll to position [2473, 0]
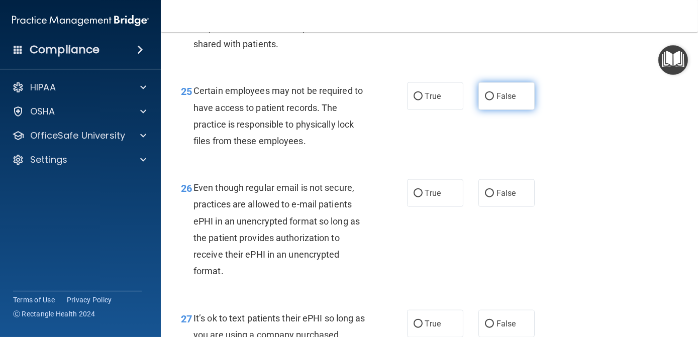
click at [485, 100] on input "False" at bounding box center [489, 97] width 9 height 8
radio input "true"
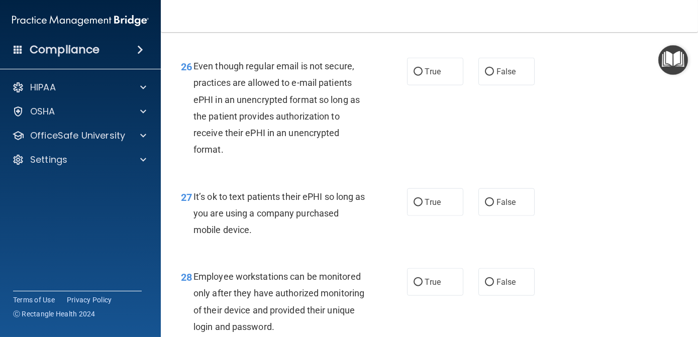
scroll to position [2596, 0]
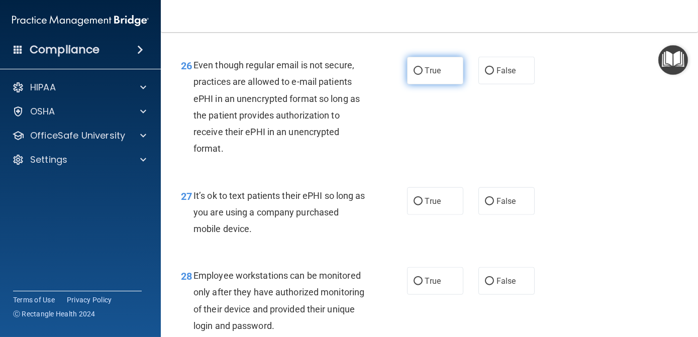
click at [417, 75] on input "True" at bounding box center [417, 71] width 9 height 8
radio input "true"
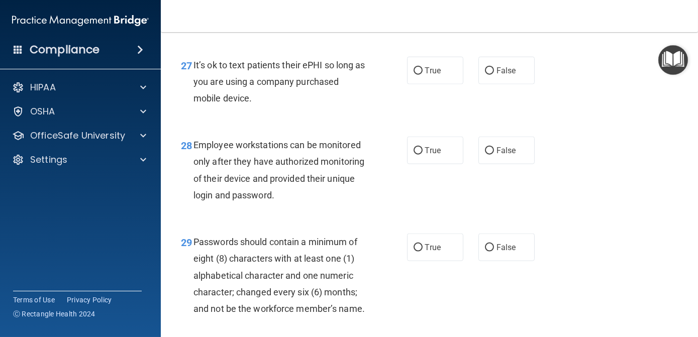
scroll to position [2729, 0]
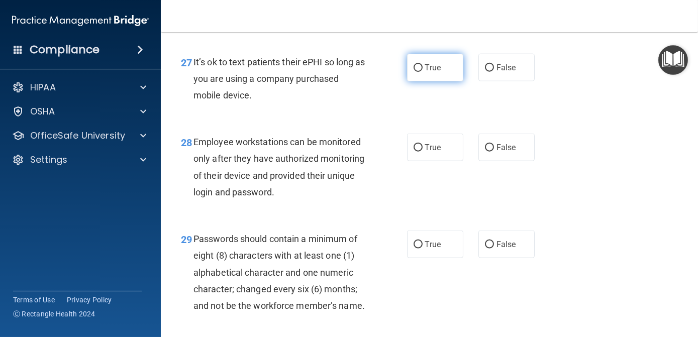
click at [417, 72] on input "True" at bounding box center [417, 68] width 9 height 8
radio input "true"
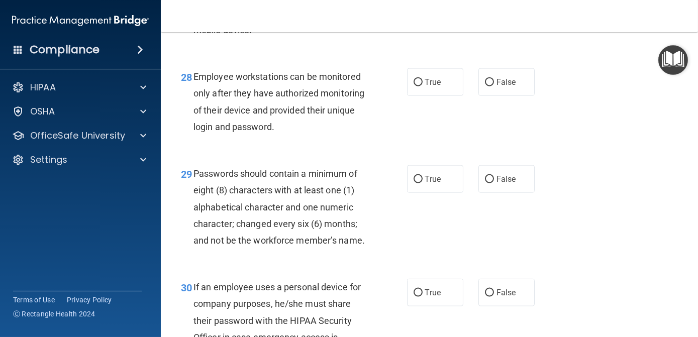
scroll to position [2796, 0]
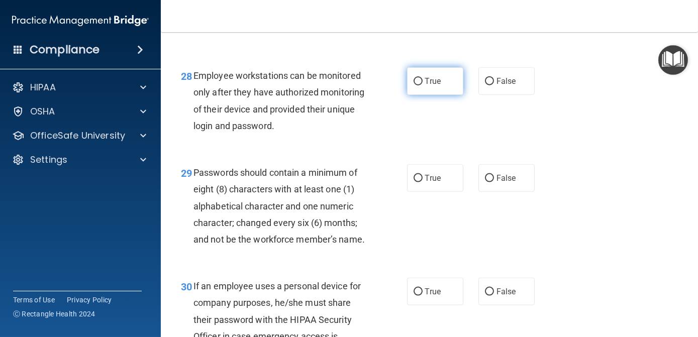
click at [417, 85] on input "True" at bounding box center [417, 82] width 9 height 8
radio input "true"
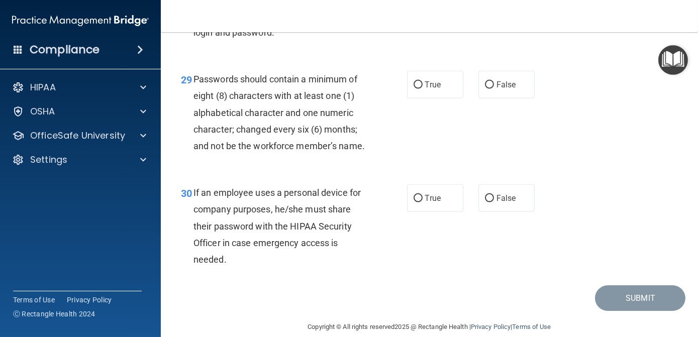
scroll to position [2894, 0]
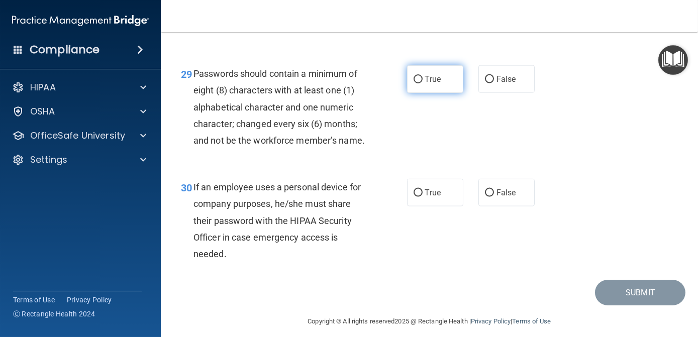
click at [416, 83] on input "True" at bounding box center [417, 80] width 9 height 8
radio input "true"
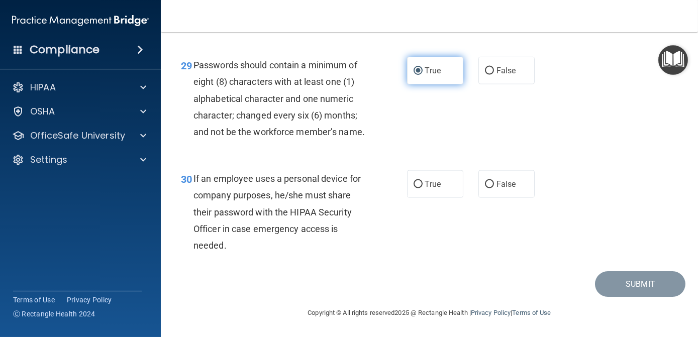
scroll to position [2986, 0]
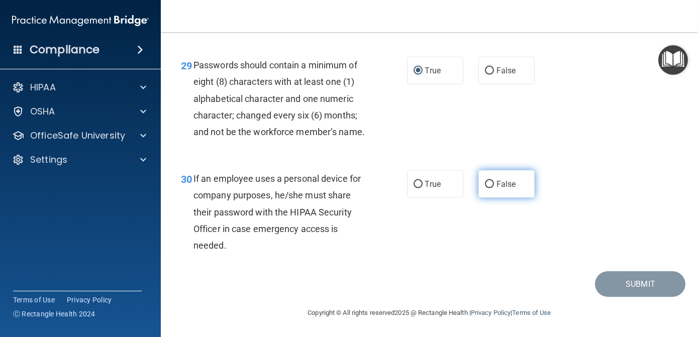
click at [486, 182] on input "False" at bounding box center [489, 185] width 9 height 8
radio input "true"
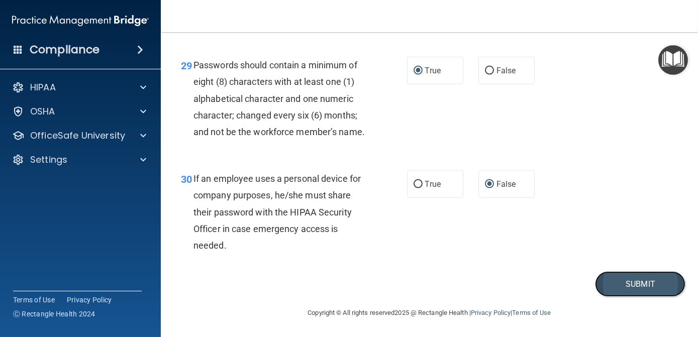
click at [629, 284] on button "Submit" at bounding box center [640, 284] width 90 height 26
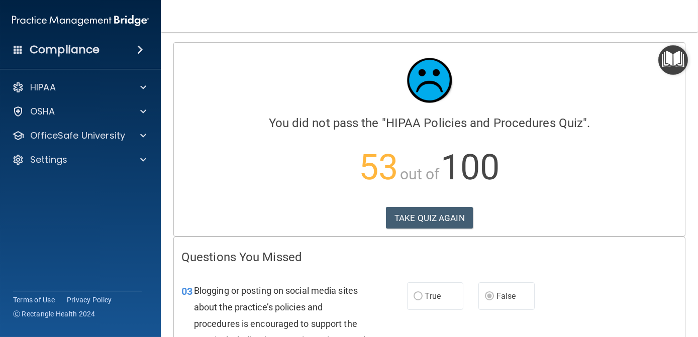
click at [51, 317] on span "Ⓒ Rectangle Health 2024" at bounding box center [54, 314] width 82 height 10
click at [48, 321] on div "Terms of Use Privacy Policy Ⓒ Rectangle Health 2024" at bounding box center [77, 307] width 129 height 32
click at [428, 223] on button "TAKE QUIZ AGAIN" at bounding box center [429, 218] width 87 height 22
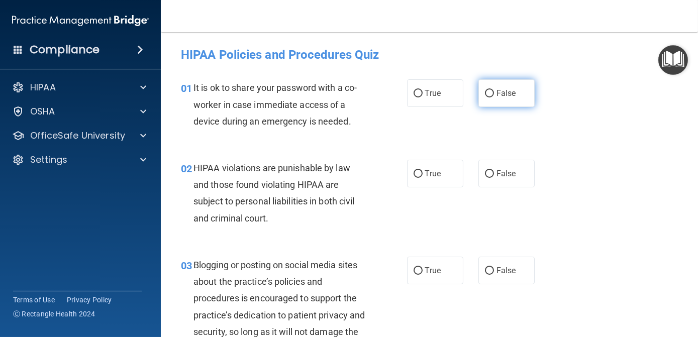
click at [507, 100] on label "False" at bounding box center [506, 93] width 56 height 28
click at [494, 97] on input "False" at bounding box center [489, 94] width 9 height 8
radio input "true"
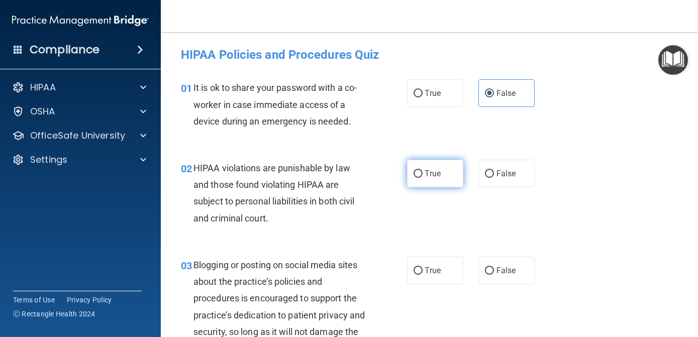
click at [414, 176] on input "True" at bounding box center [417, 174] width 9 height 8
radio input "true"
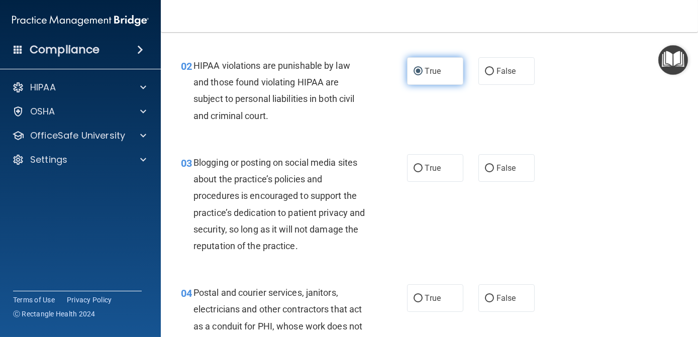
scroll to position [103, 0]
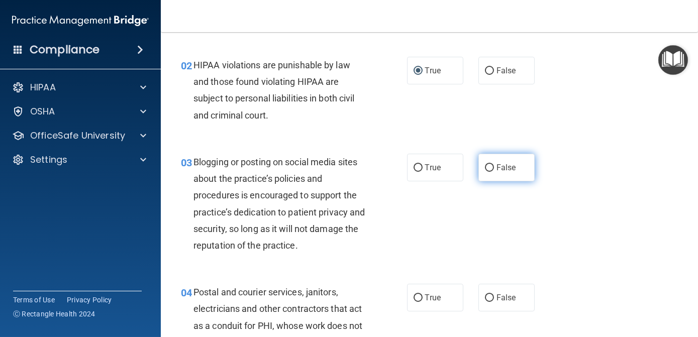
click at [486, 166] on input "False" at bounding box center [489, 168] width 9 height 8
radio input "true"
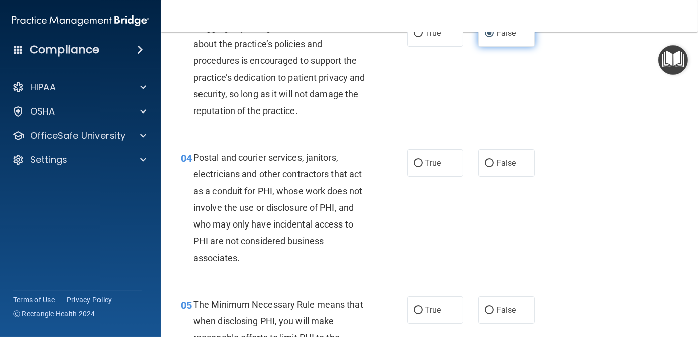
scroll to position [237, 0]
click at [413, 166] on input "True" at bounding box center [417, 164] width 9 height 8
radio input "true"
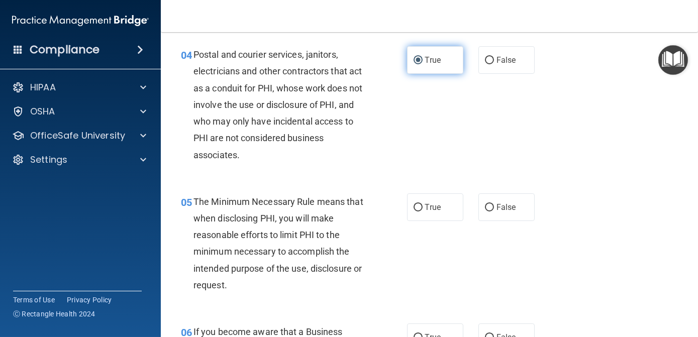
scroll to position [341, 0]
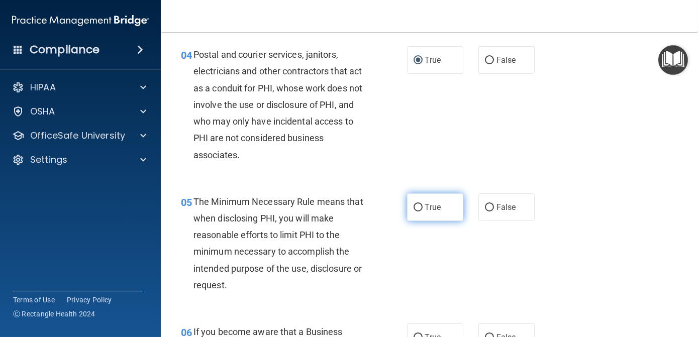
click at [414, 205] on input "True" at bounding box center [417, 208] width 9 height 8
radio input "true"
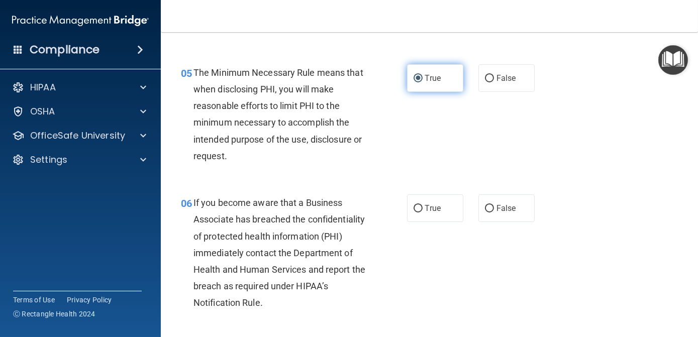
scroll to position [471, 0]
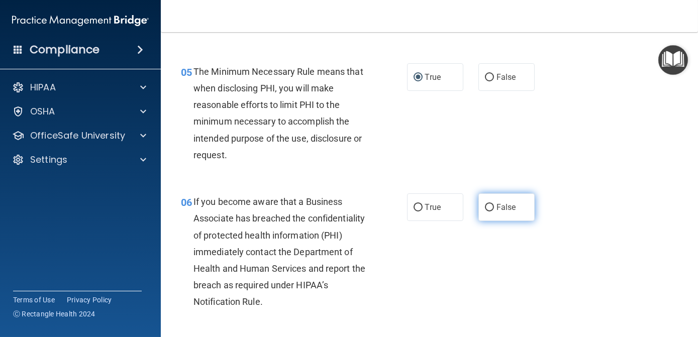
click at [485, 210] on input "False" at bounding box center [489, 208] width 9 height 8
radio input "true"
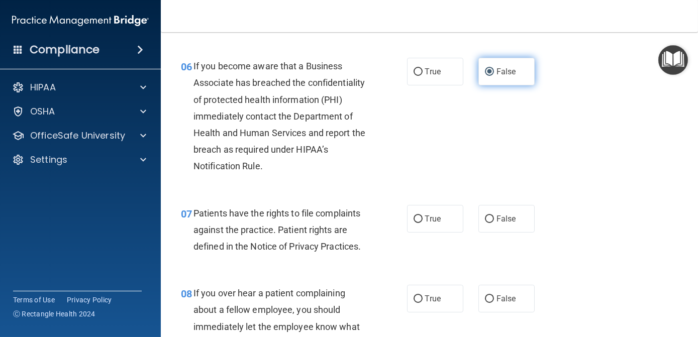
scroll to position [609, 0]
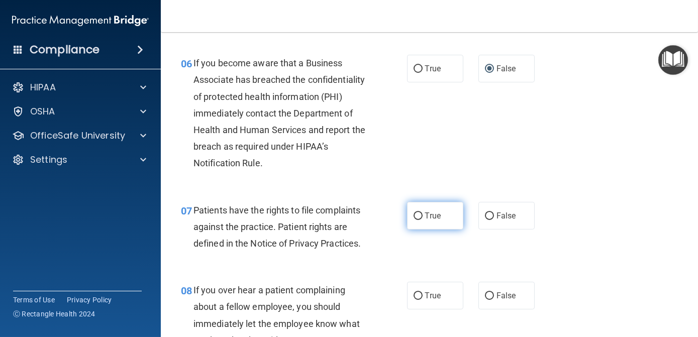
click at [426, 222] on label "True" at bounding box center [435, 216] width 56 height 28
click at [423, 220] on input "True" at bounding box center [417, 217] width 9 height 8
radio input "true"
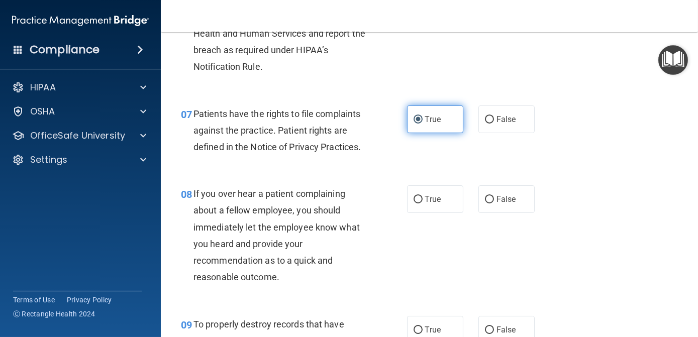
scroll to position [706, 0]
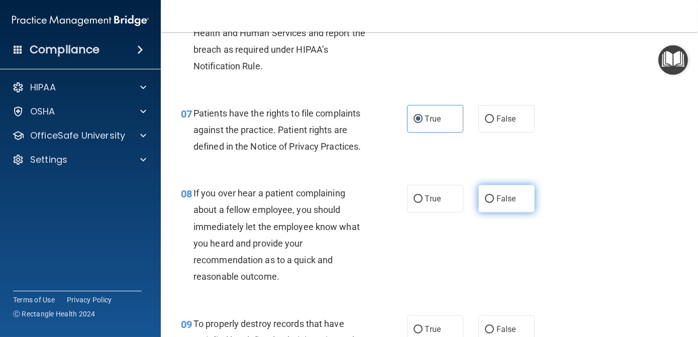
click at [485, 199] on input "False" at bounding box center [489, 199] width 9 height 8
radio input "true"
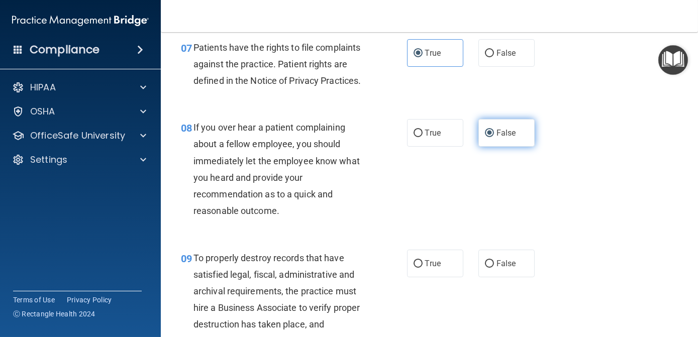
scroll to position [773, 0]
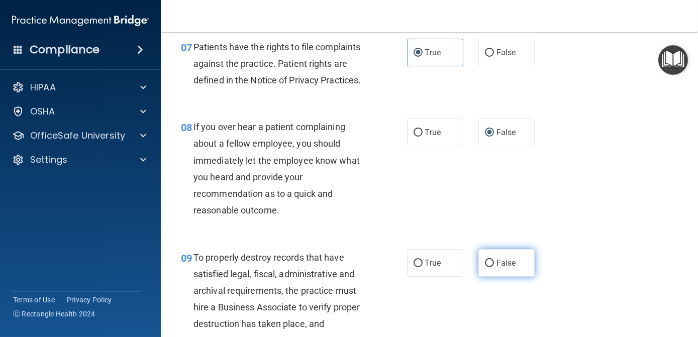
click at [485, 264] on input "False" at bounding box center [489, 264] width 9 height 8
radio input "true"
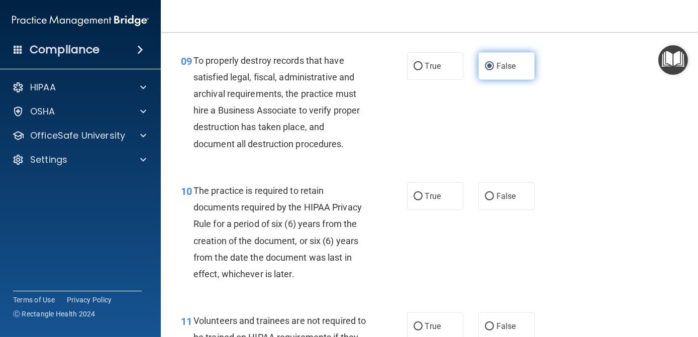
scroll to position [971, 0]
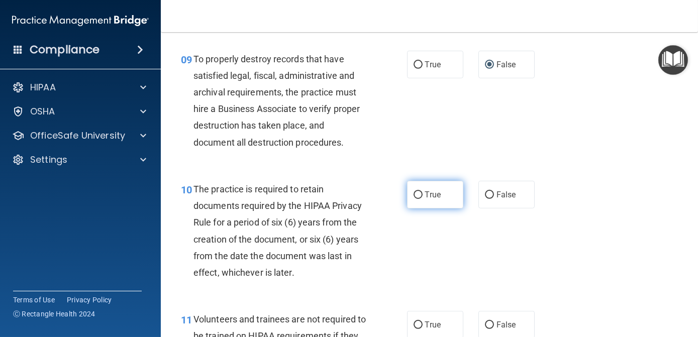
click at [414, 195] on input "True" at bounding box center [417, 195] width 9 height 8
radio input "true"
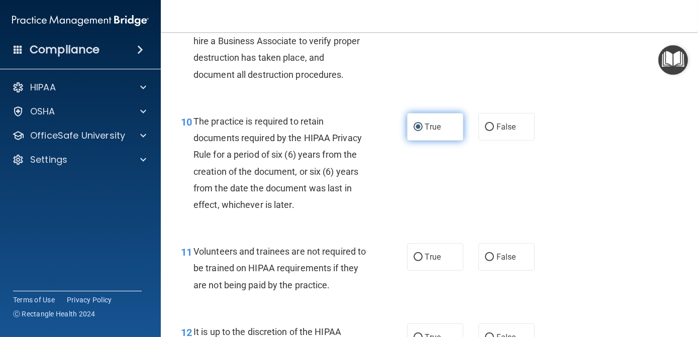
scroll to position [1040, 0]
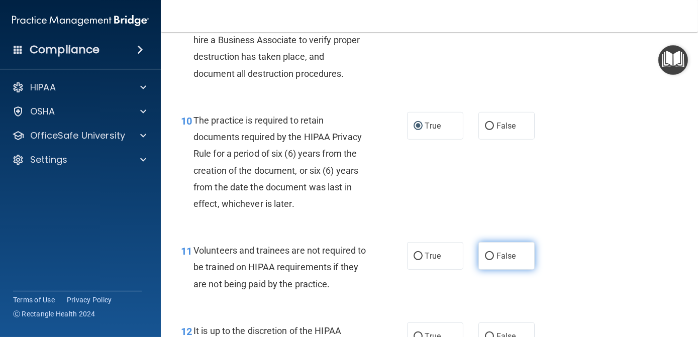
click at [487, 256] on input "False" at bounding box center [489, 257] width 9 height 8
radio input "true"
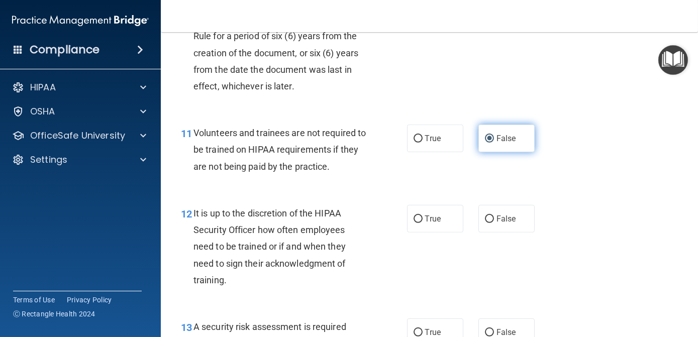
scroll to position [1158, 0]
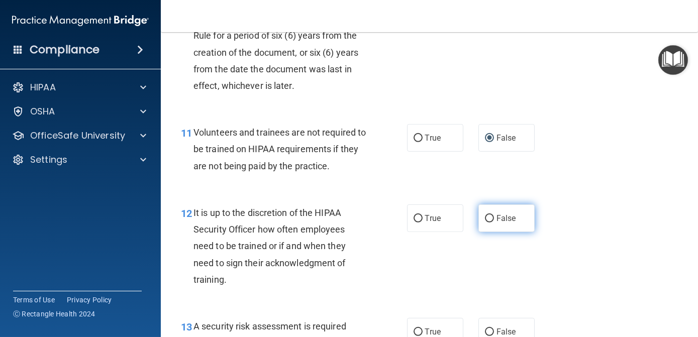
click at [489, 218] on input "False" at bounding box center [489, 219] width 9 height 8
radio input "true"
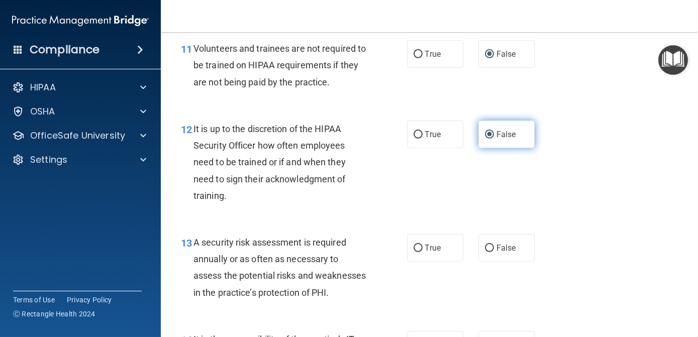
scroll to position [1245, 0]
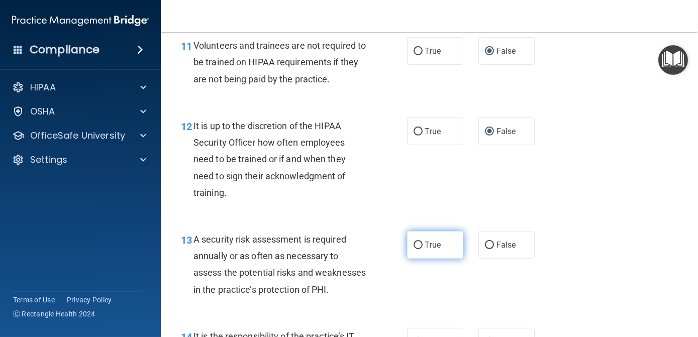
click at [415, 246] on input "True" at bounding box center [417, 246] width 9 height 8
radio input "true"
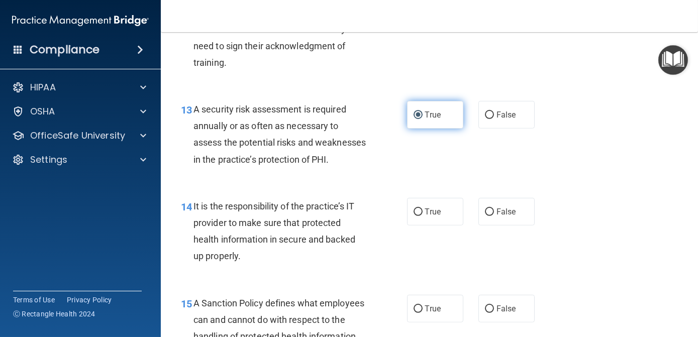
scroll to position [1376, 0]
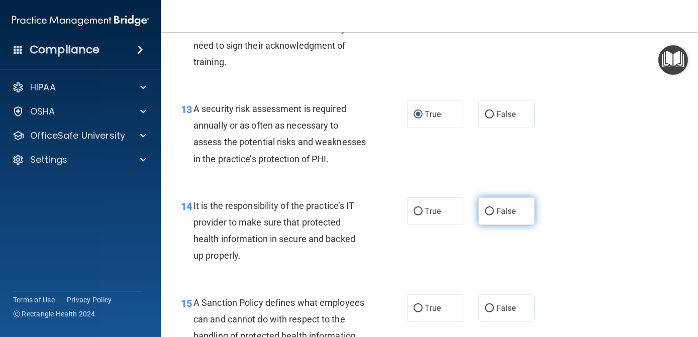
click at [485, 216] on input "False" at bounding box center [489, 212] width 9 height 8
radio input "true"
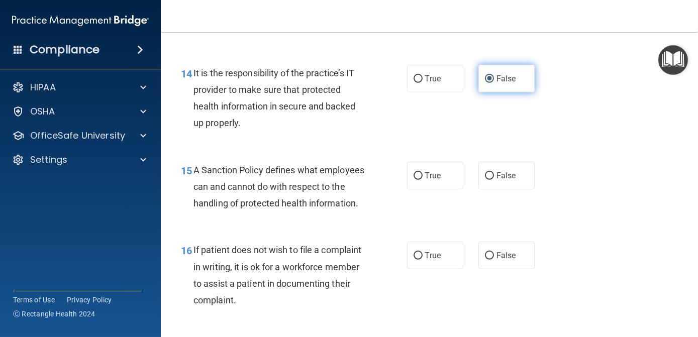
scroll to position [1512, 0]
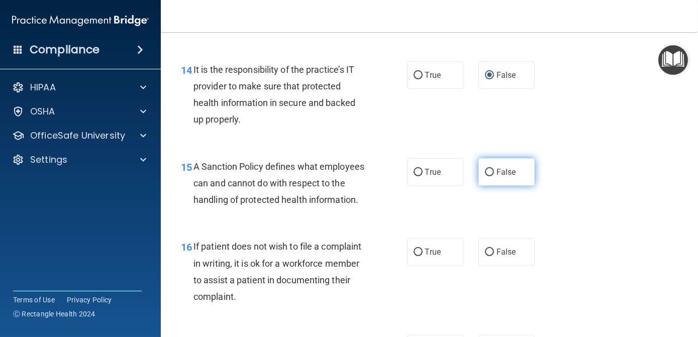
click at [487, 176] on input "False" at bounding box center [489, 173] width 9 height 8
radio input "true"
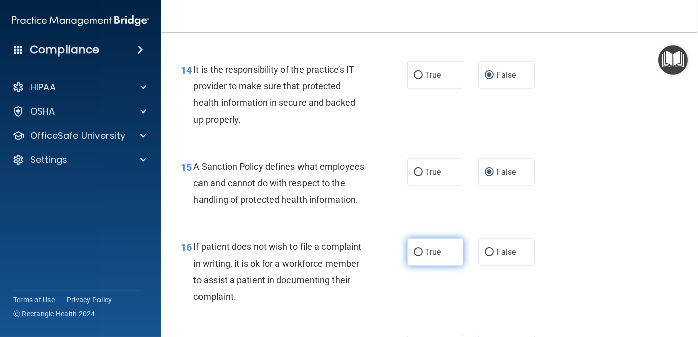
click at [418, 256] on input "True" at bounding box center [417, 253] width 9 height 8
radio input "true"
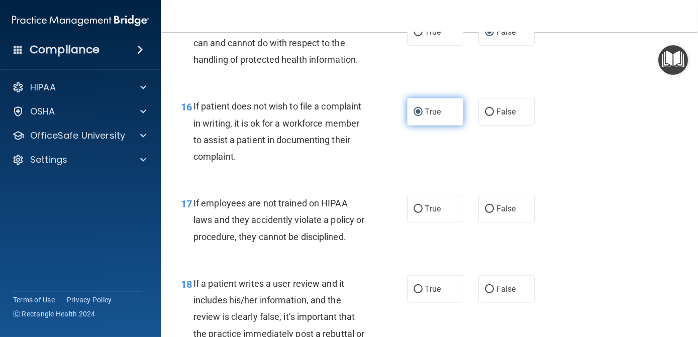
scroll to position [1654, 0]
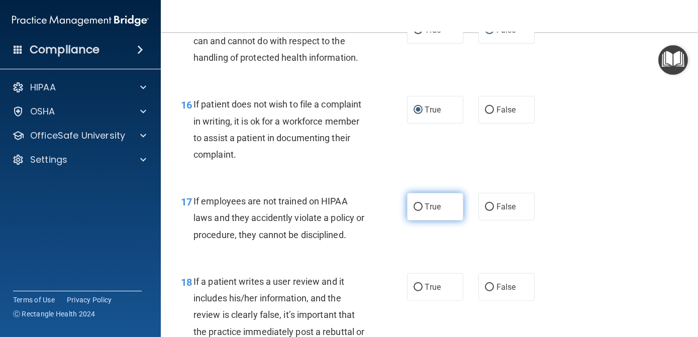
click at [414, 211] on input "True" at bounding box center [417, 207] width 9 height 8
radio input "true"
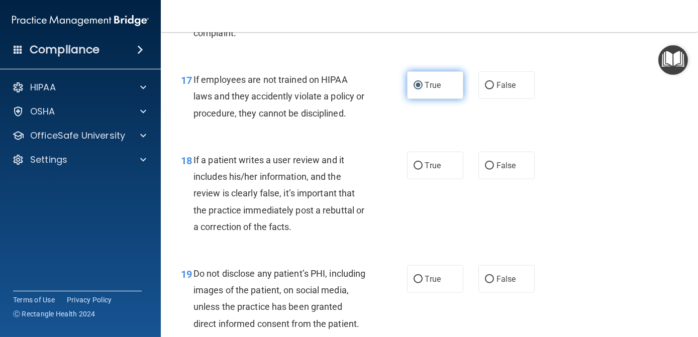
scroll to position [1778, 0]
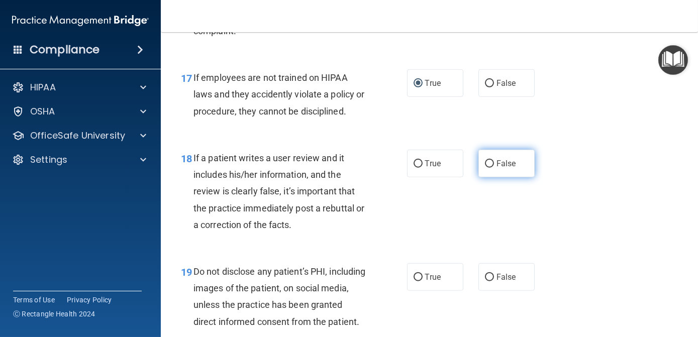
click at [485, 168] on input "False" at bounding box center [489, 164] width 9 height 8
radio input "true"
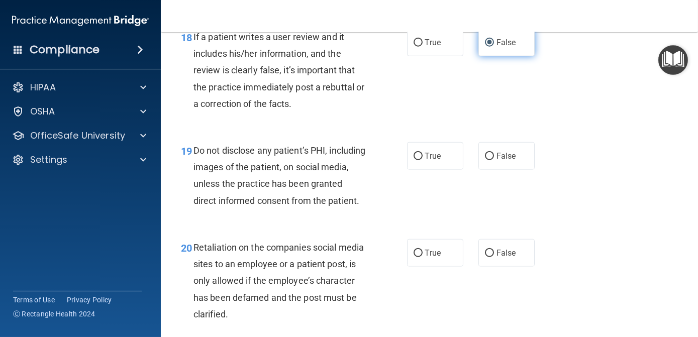
scroll to position [1900, 0]
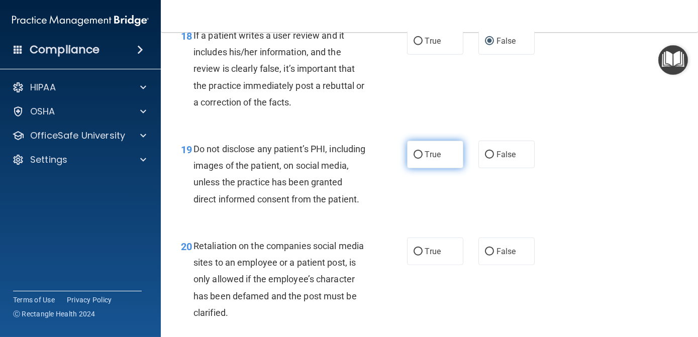
click at [434, 168] on label "True" at bounding box center [435, 155] width 56 height 28
click at [423, 159] on input "True" at bounding box center [417, 155] width 9 height 8
radio input "true"
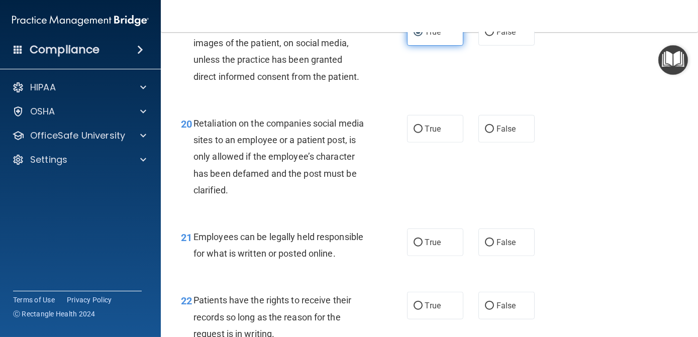
scroll to position [2026, 0]
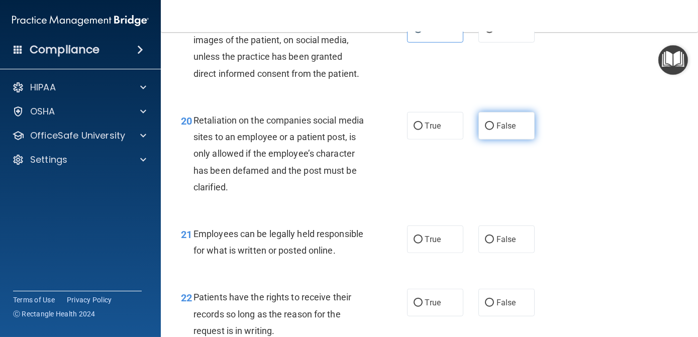
click at [487, 130] on input "False" at bounding box center [489, 127] width 9 height 8
radio input "true"
click at [485, 130] on input "False" at bounding box center [489, 127] width 9 height 8
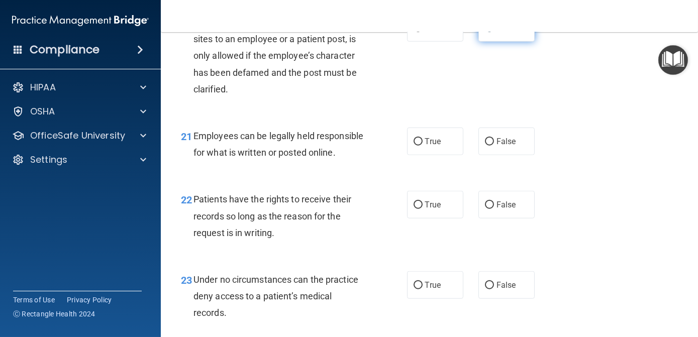
scroll to position [2130, 0]
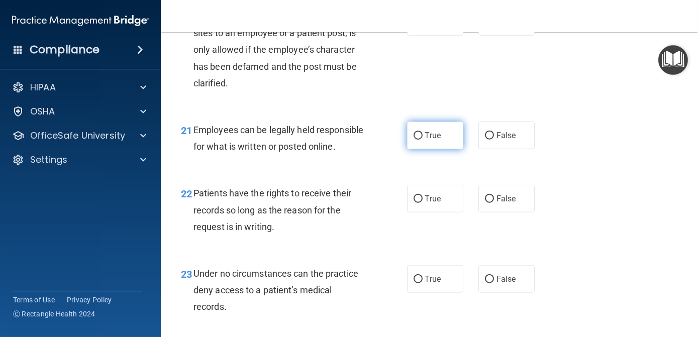
click at [413, 140] on input "True" at bounding box center [417, 136] width 9 height 8
radio input "true"
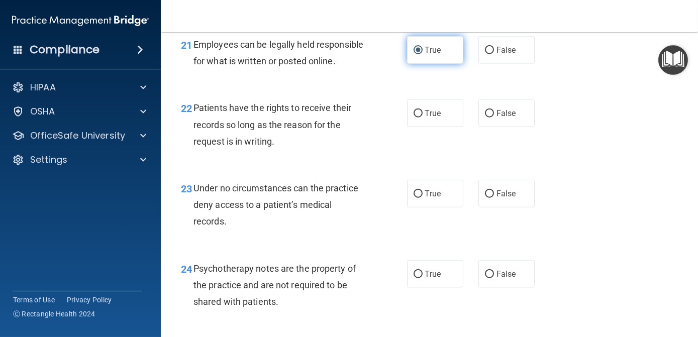
scroll to position [2216, 0]
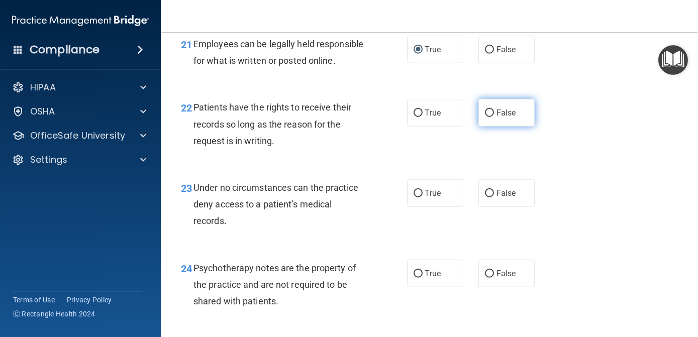
click at [486, 117] on input "False" at bounding box center [489, 114] width 9 height 8
radio input "true"
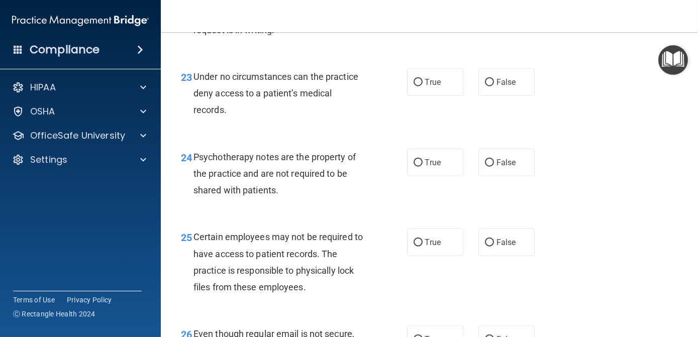
scroll to position [2335, 0]
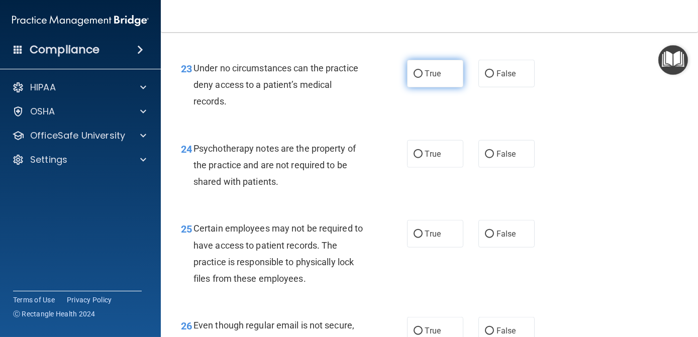
click at [413, 78] on input "True" at bounding box center [417, 74] width 9 height 8
radio input "true"
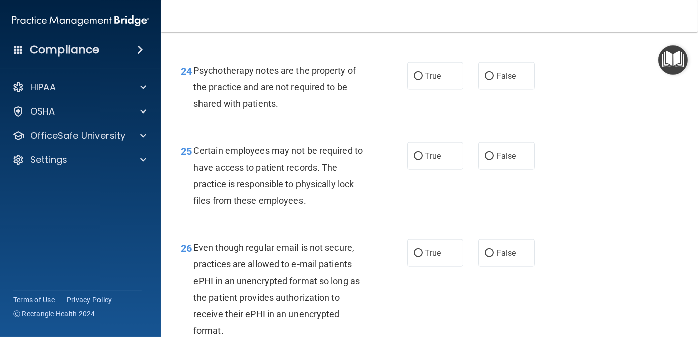
scroll to position [2416, 0]
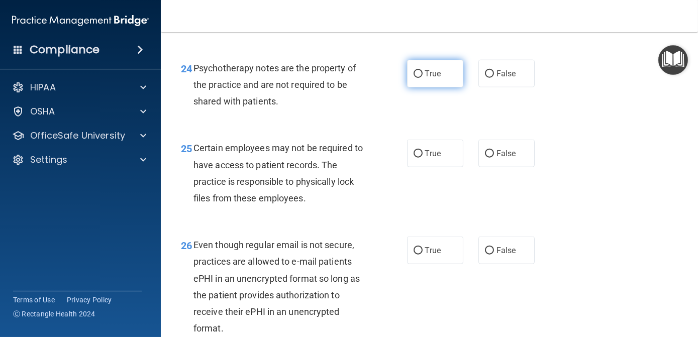
click at [416, 78] on input "True" at bounding box center [417, 74] width 9 height 8
radio input "true"
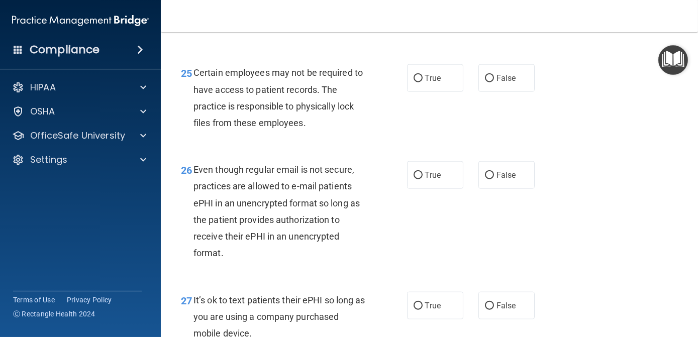
scroll to position [2493, 0]
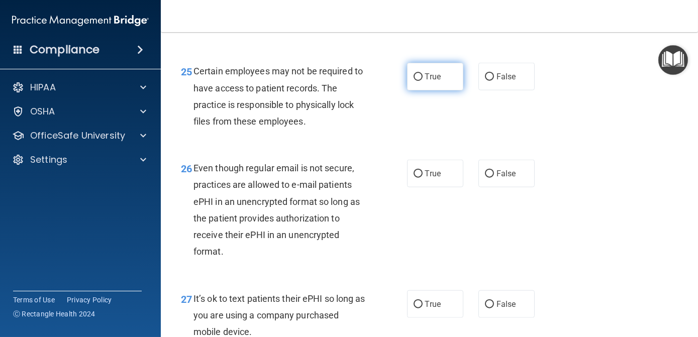
click at [418, 81] on input "True" at bounding box center [417, 77] width 9 height 8
radio input "true"
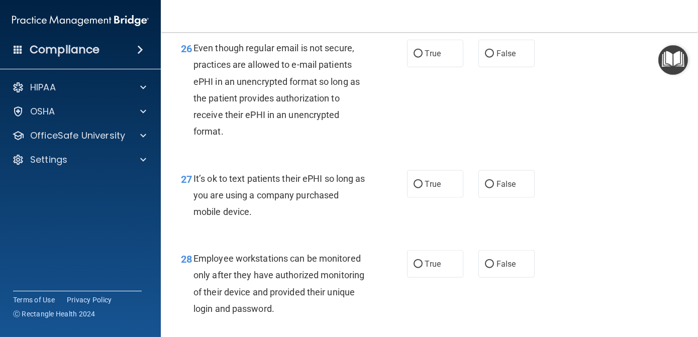
scroll to position [2623, 0]
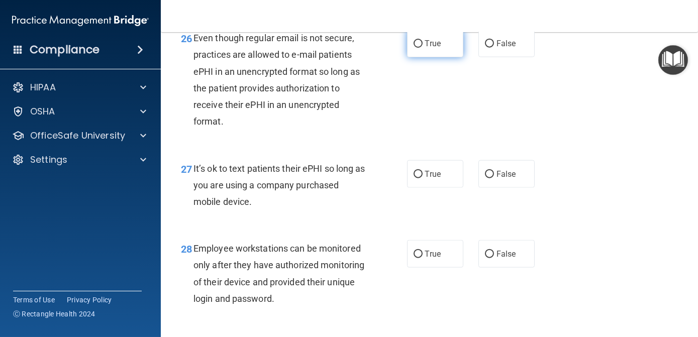
click at [414, 48] on input "True" at bounding box center [417, 44] width 9 height 8
radio input "true"
click at [485, 178] on input "False" at bounding box center [489, 175] width 9 height 8
radio input "true"
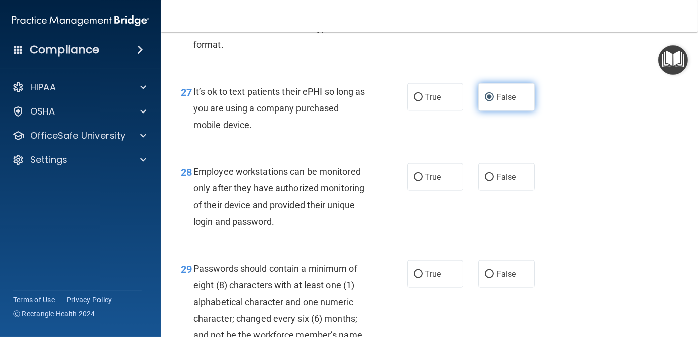
scroll to position [2703, 0]
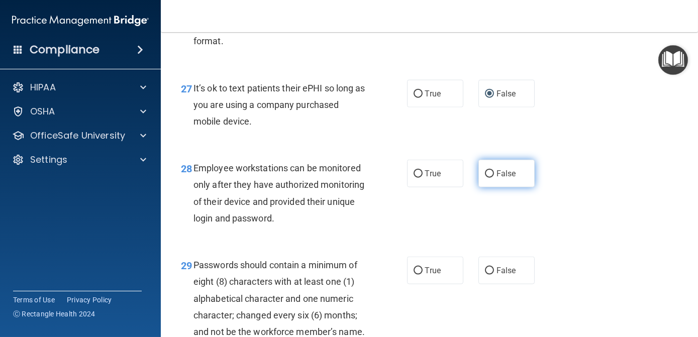
click at [485, 178] on input "False" at bounding box center [489, 174] width 9 height 8
radio input "true"
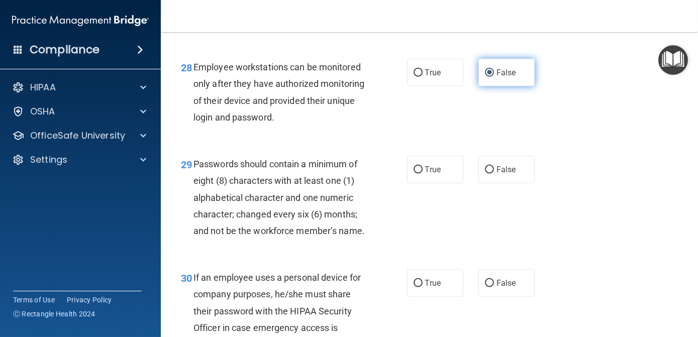
scroll to position [2804, 0]
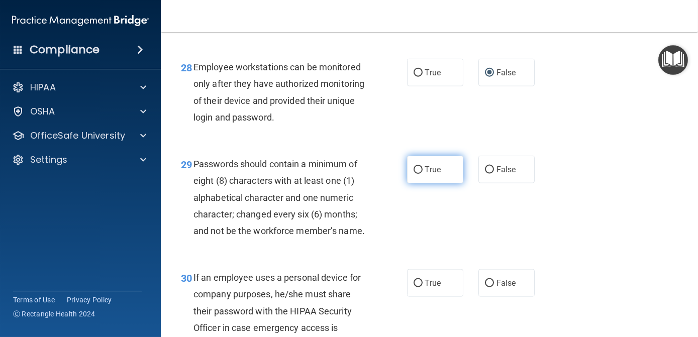
click at [416, 174] on input "True" at bounding box center [417, 170] width 9 height 8
radio input "true"
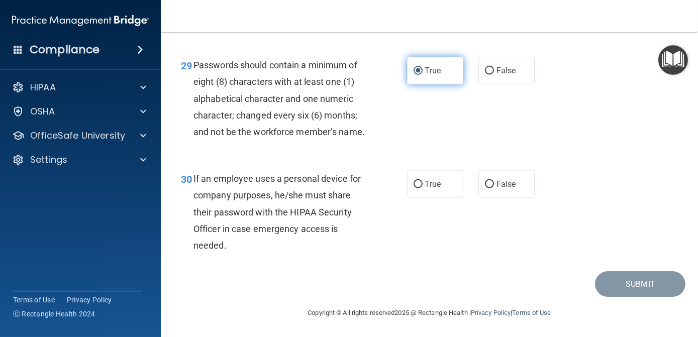
scroll to position [2914, 0]
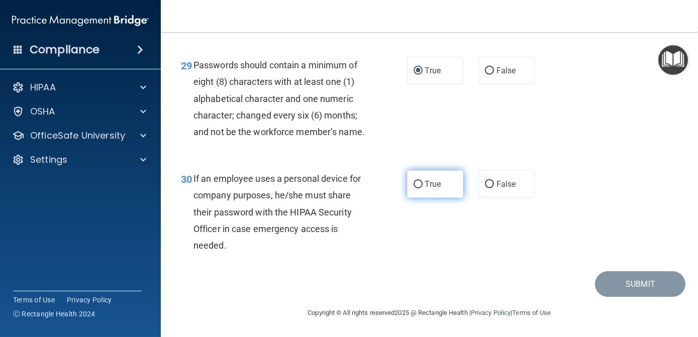
click at [415, 188] on input "True" at bounding box center [417, 185] width 9 height 8
radio input "true"
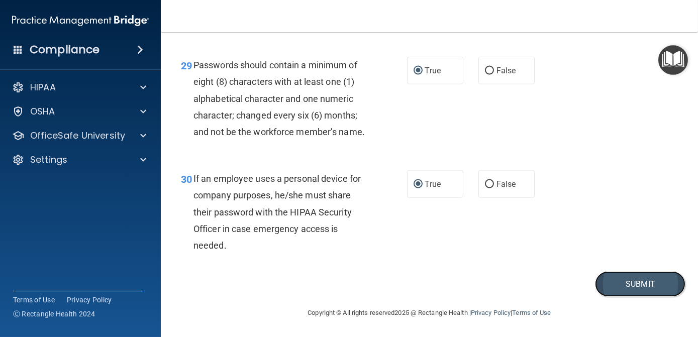
click at [625, 285] on button "Submit" at bounding box center [640, 284] width 90 height 26
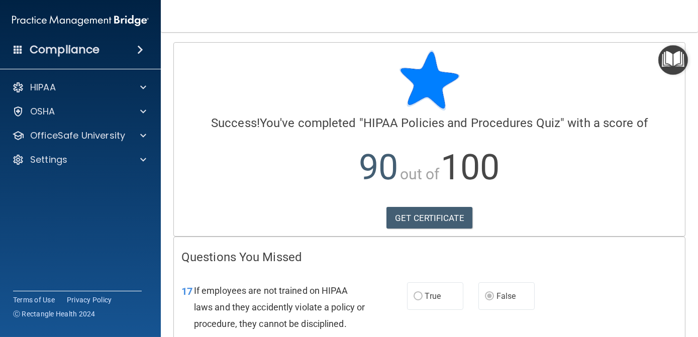
click at [606, 317] on div "17 If employees are not trained on HIPAA laws and they accidently violate a pol…" at bounding box center [429, 310] width 511 height 80
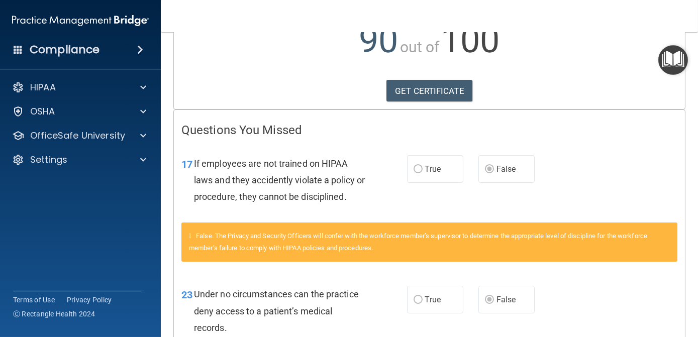
scroll to position [127, 0]
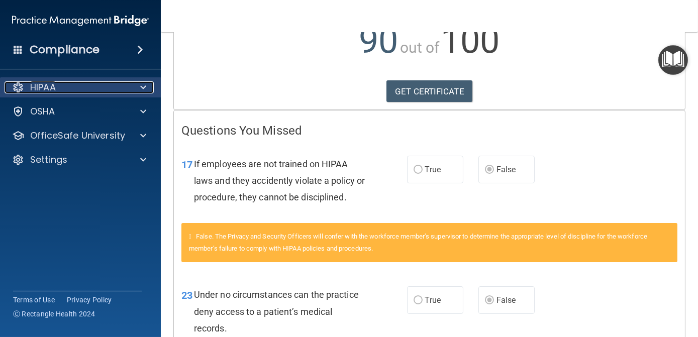
click at [144, 87] on span at bounding box center [143, 87] width 6 height 12
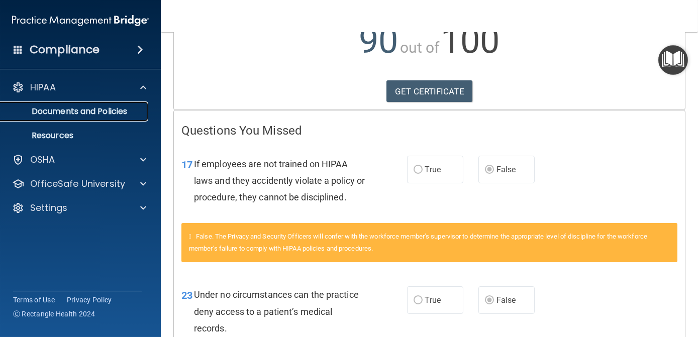
click at [103, 118] on link "Documents and Policies" at bounding box center [69, 111] width 158 height 20
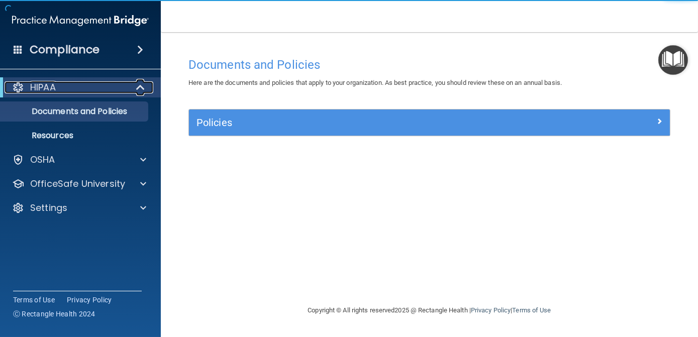
click at [144, 92] on span at bounding box center [141, 87] width 9 height 12
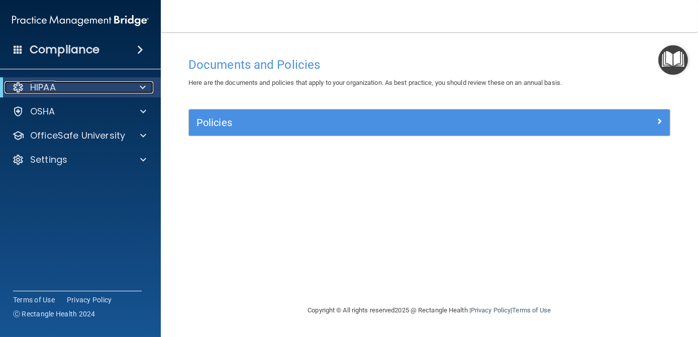
click at [140, 92] on span at bounding box center [143, 87] width 6 height 12
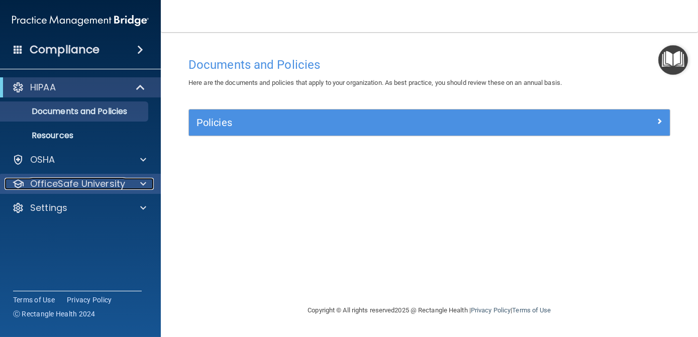
click at [132, 184] on div at bounding box center [141, 184] width 25 height 12
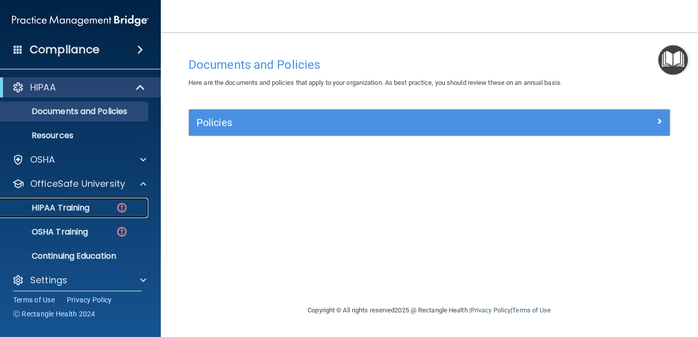
click at [125, 210] on img at bounding box center [122, 207] width 13 height 13
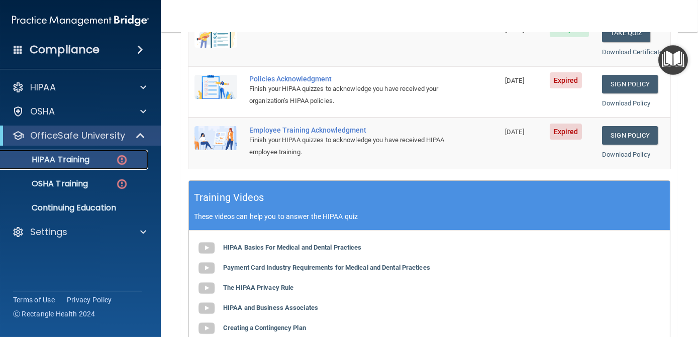
scroll to position [265, 0]
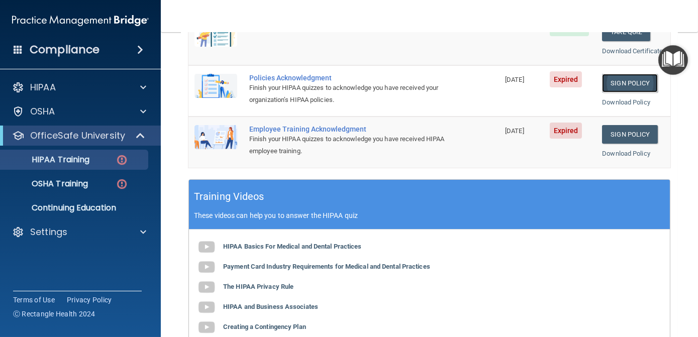
click at [618, 92] on link "Sign Policy" at bounding box center [630, 83] width 56 height 19
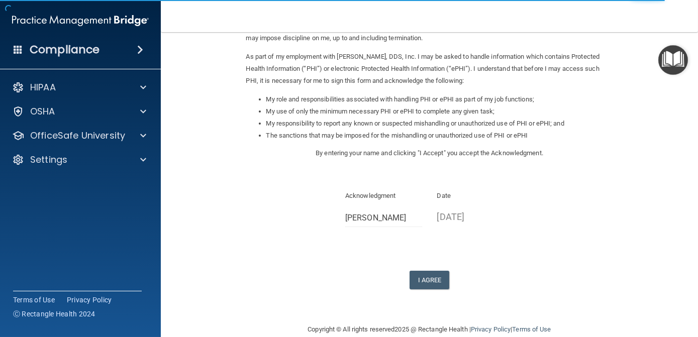
scroll to position [107, 0]
click at [431, 280] on button "I Agree" at bounding box center [429, 279] width 40 height 19
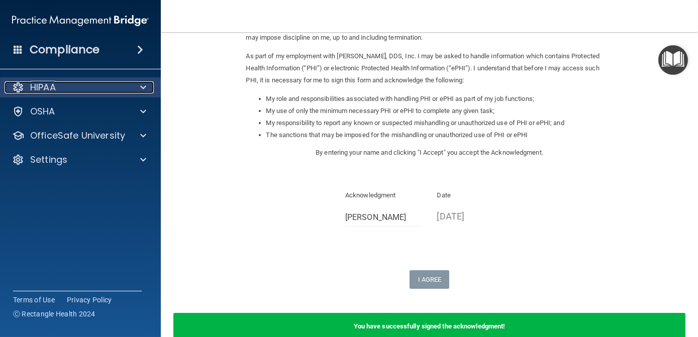
click at [129, 89] on div at bounding box center [141, 87] width 25 height 12
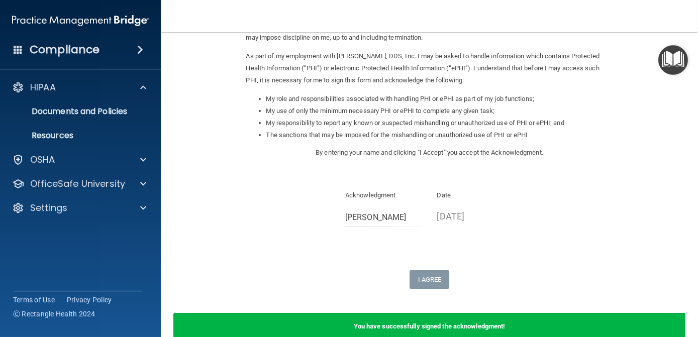
click at [199, 155] on form "Sign Your HIPAA Policies Acknowledgment I, Celisse Nguyen , have been given the…" at bounding box center [429, 143] width 497 height 417
click at [194, 192] on form "Sign Your HIPAA Policies Acknowledgment I, Celisse Nguyen , have been given the…" at bounding box center [429, 143] width 497 height 417
click at [197, 257] on form "Sign Your HIPAA Policies Acknowledgment I, Celisse Nguyen , have been given the…" at bounding box center [429, 143] width 497 height 417
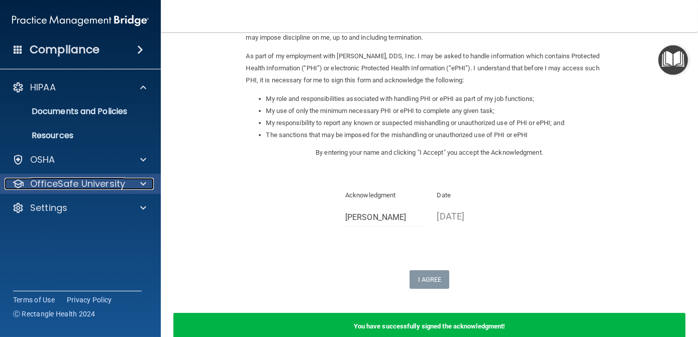
click at [109, 185] on p "OfficeSafe University" at bounding box center [77, 184] width 95 height 12
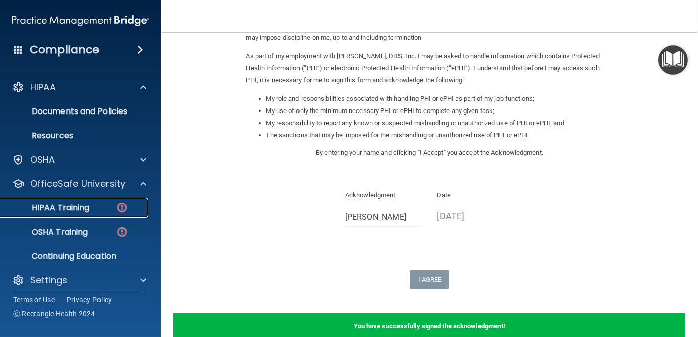
click at [124, 209] on img at bounding box center [122, 207] width 13 height 13
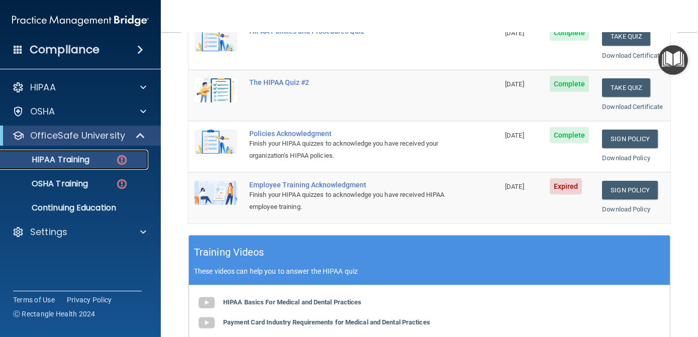
scroll to position [211, 0]
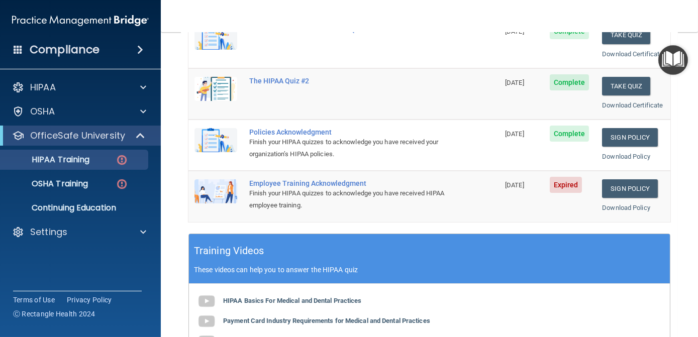
click at [567, 193] on span "Expired" at bounding box center [566, 185] width 33 height 16
click at [622, 198] on link "Sign Policy" at bounding box center [630, 188] width 56 height 19
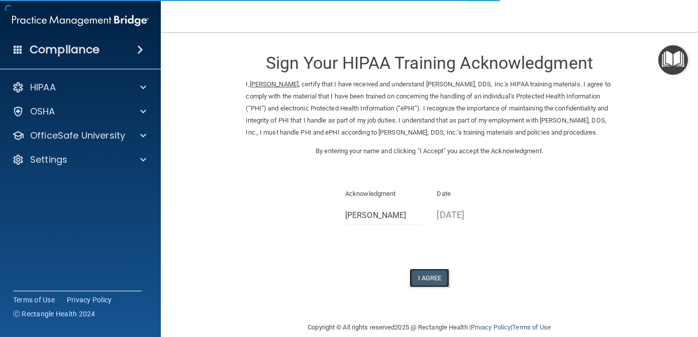
click at [436, 287] on button "I Agree" at bounding box center [429, 278] width 40 height 19
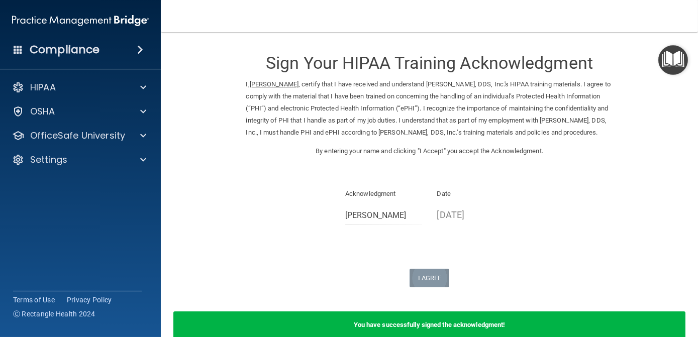
scroll to position [65, 0]
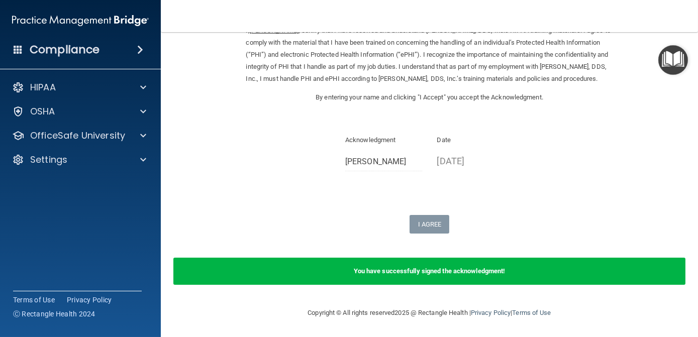
click at [579, 317] on div "Copyright © All rights reserved 2025 @ Rectangle Health | Privacy Policy | Term…" at bounding box center [429, 313] width 367 height 32
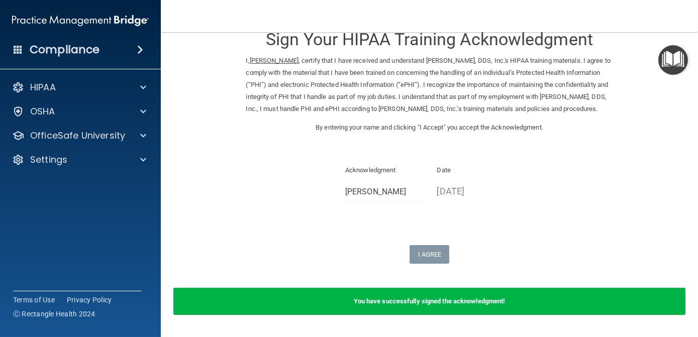
scroll to position [0, 0]
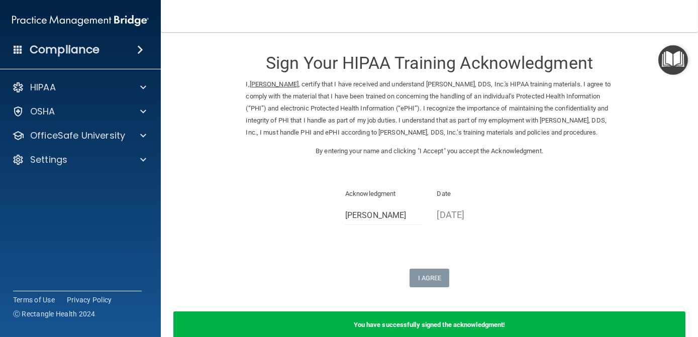
click at [521, 233] on div "Acknowledgment Celisse Nguyen Date 10/03/2025" at bounding box center [429, 210] width 367 height 45
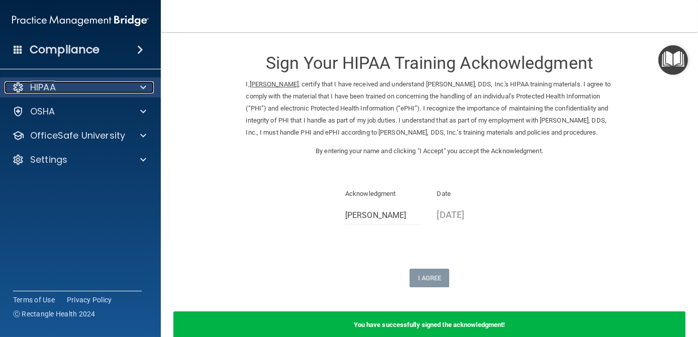
click at [53, 89] on p "HIPAA" at bounding box center [43, 87] width 26 height 12
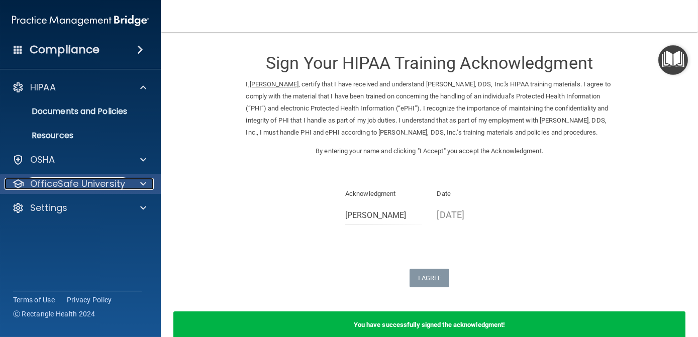
click at [55, 189] on p "OfficeSafe University" at bounding box center [77, 184] width 95 height 12
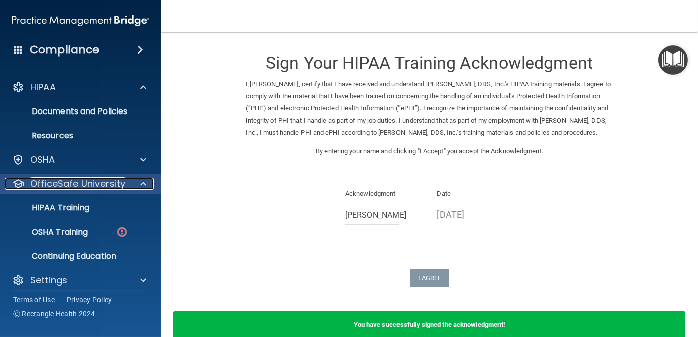
scroll to position [65, 0]
